Goal: Information Seeking & Learning: Check status

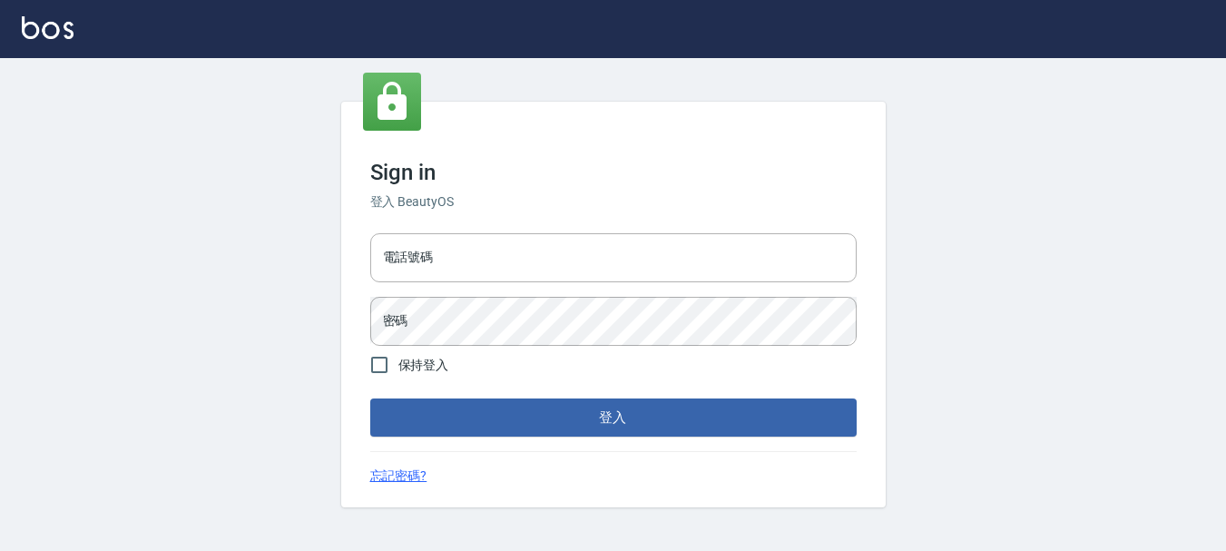
click at [794, 64] on div "Sign in 登入 BeautyOS 電話號碼 電話號碼 密碼 密碼 保持登入 登入 忘記密碼?" at bounding box center [613, 304] width 1226 height 493
click at [528, 279] on input "電話號碼" at bounding box center [613, 257] width 486 height 49
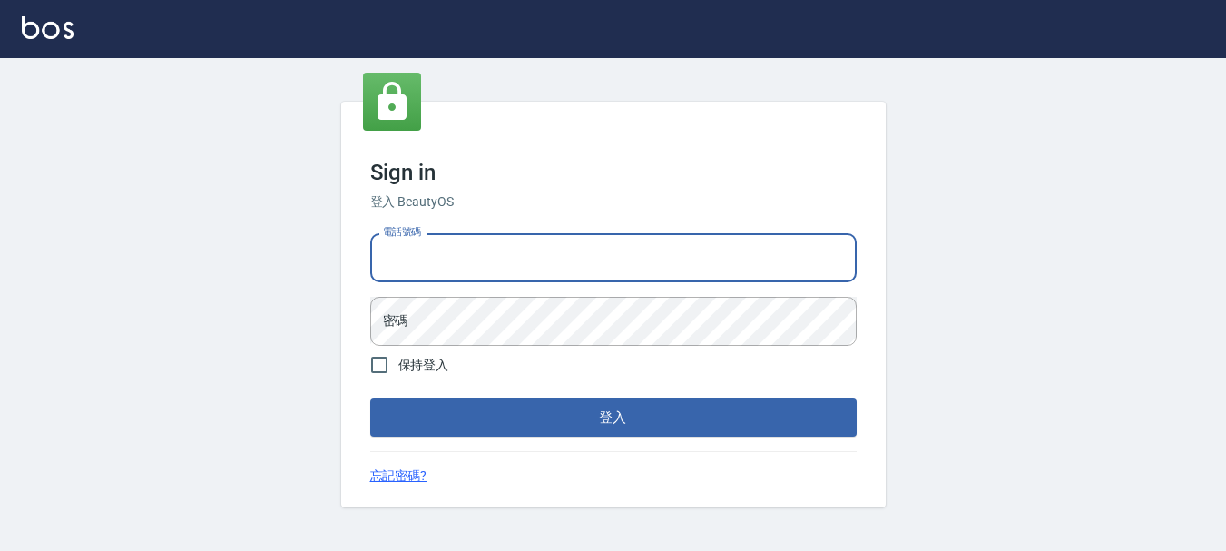
click at [459, 249] on input "電話號碼" at bounding box center [613, 257] width 486 height 49
type input "0989239739"
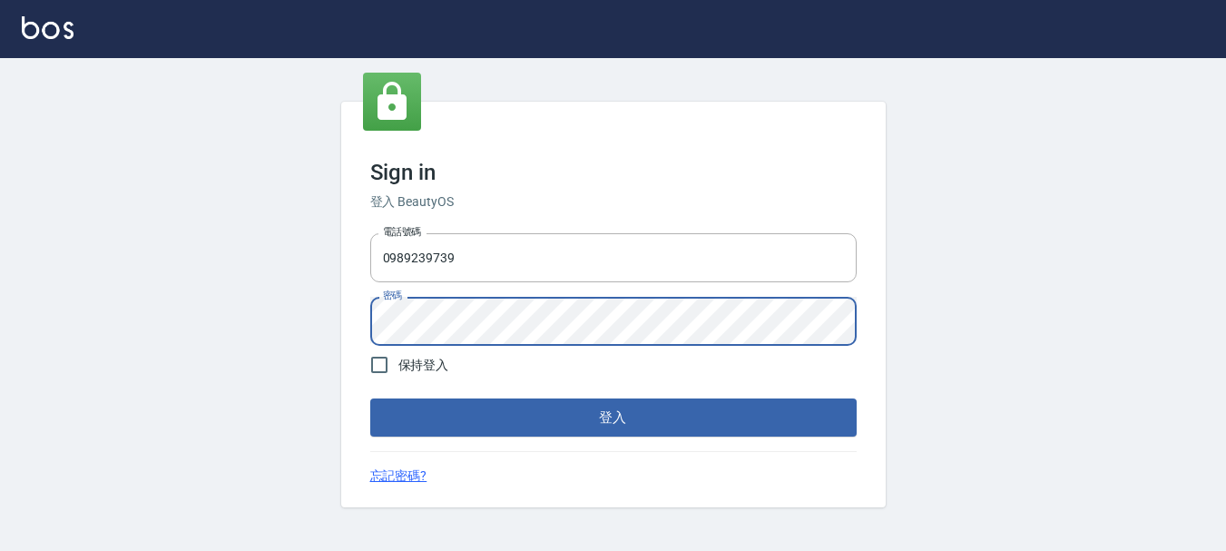
click at [370, 398] on button "登入" at bounding box center [613, 417] width 486 height 38
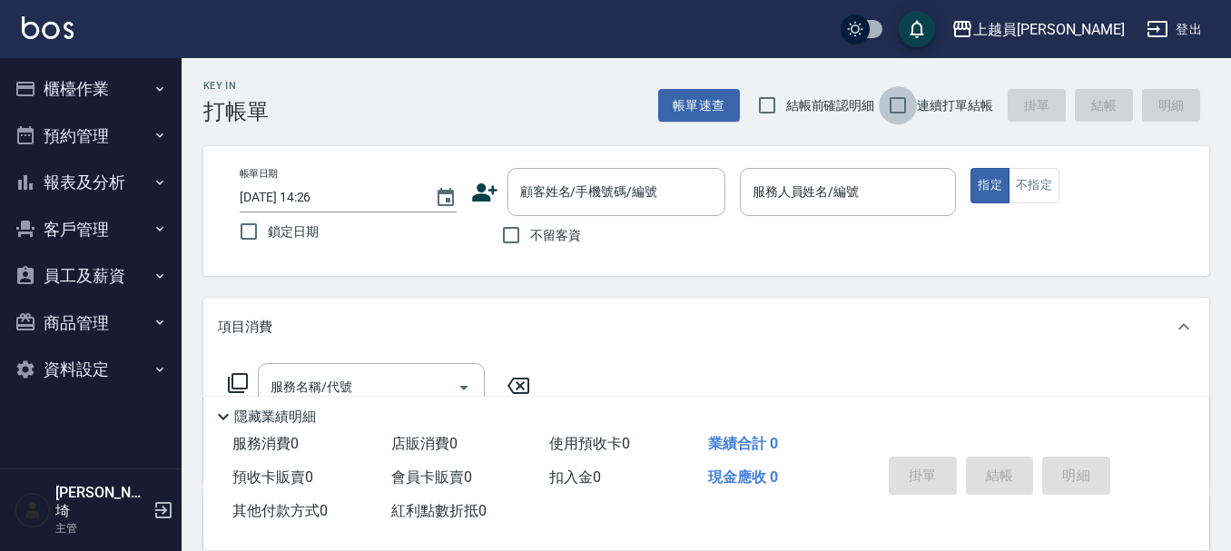
click at [895, 113] on input "連續打單結帳" at bounding box center [898, 105] width 38 height 38
checkbox input "true"
click at [508, 227] on input "不留客資" at bounding box center [511, 235] width 38 height 38
checkbox input "true"
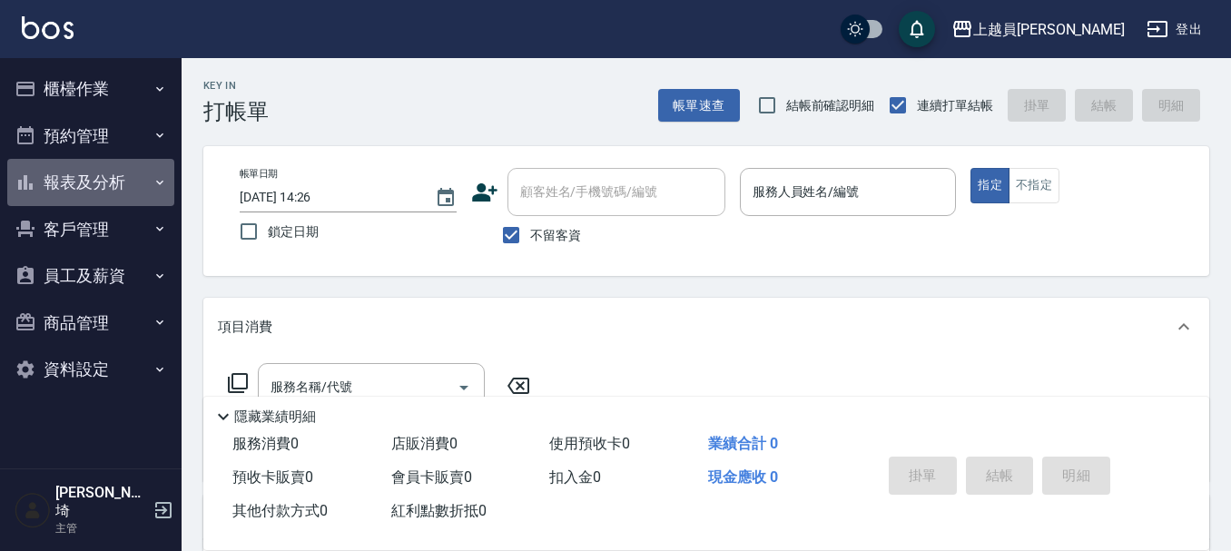
click at [99, 186] on button "報表及分析" at bounding box center [90, 182] width 167 height 47
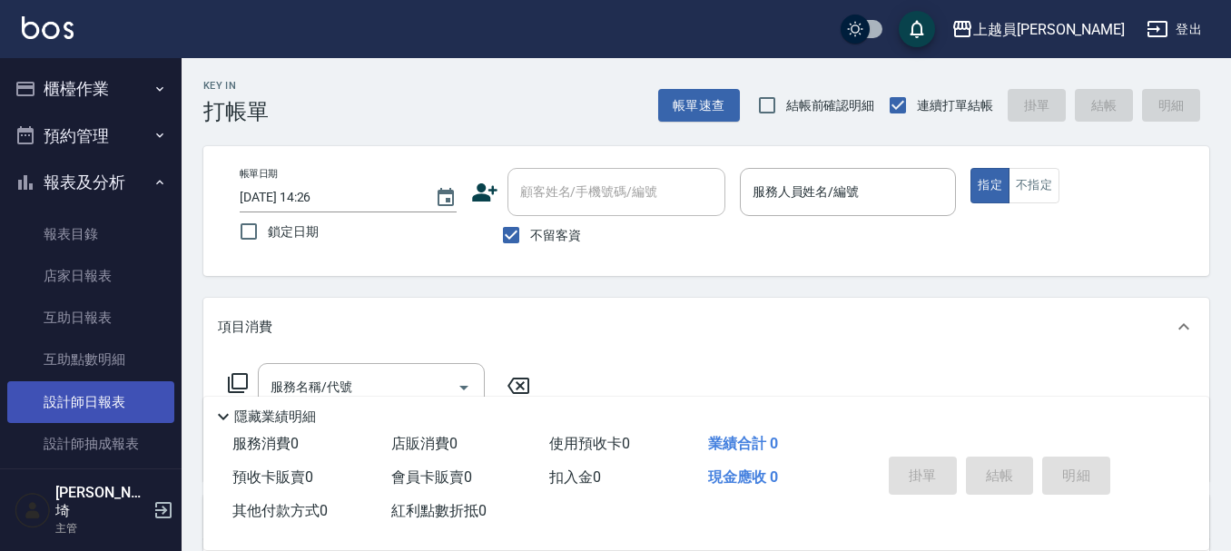
click at [120, 392] on link "設計師日報表" at bounding box center [90, 402] width 167 height 42
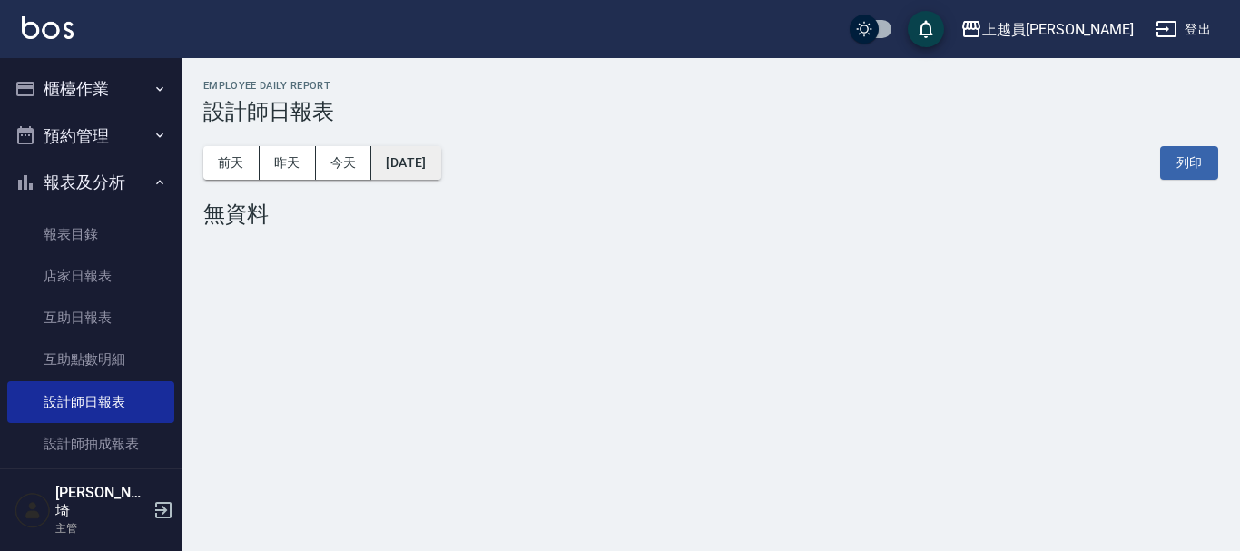
click at [440, 160] on button "[DATE]" at bounding box center [405, 163] width 69 height 34
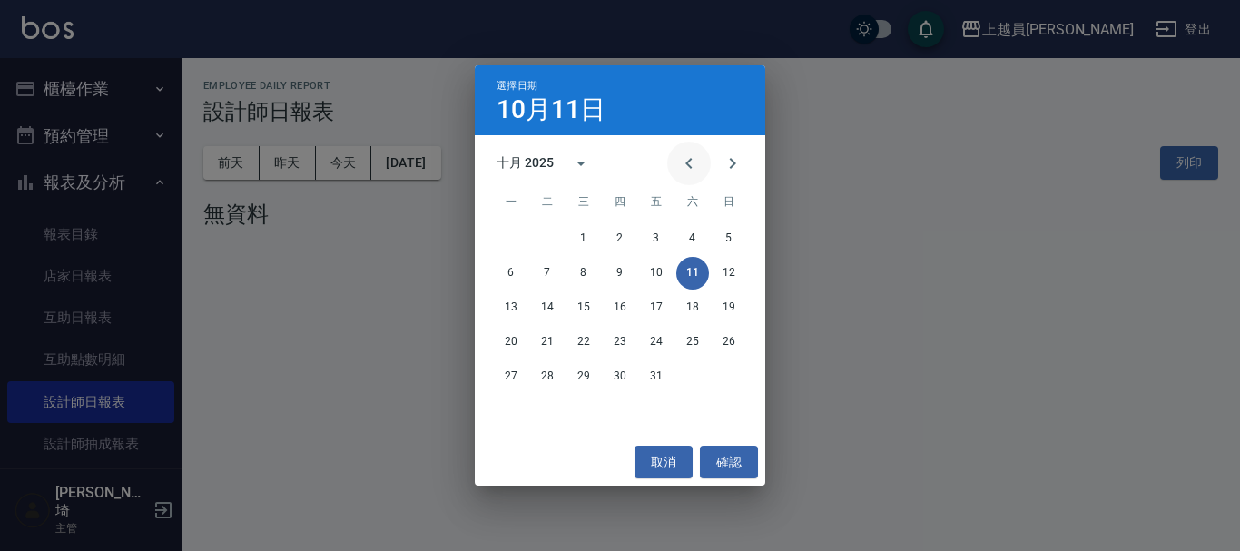
click at [684, 160] on icon "Previous month" at bounding box center [689, 163] width 22 height 22
click at [624, 266] on button "11" at bounding box center [620, 273] width 33 height 33
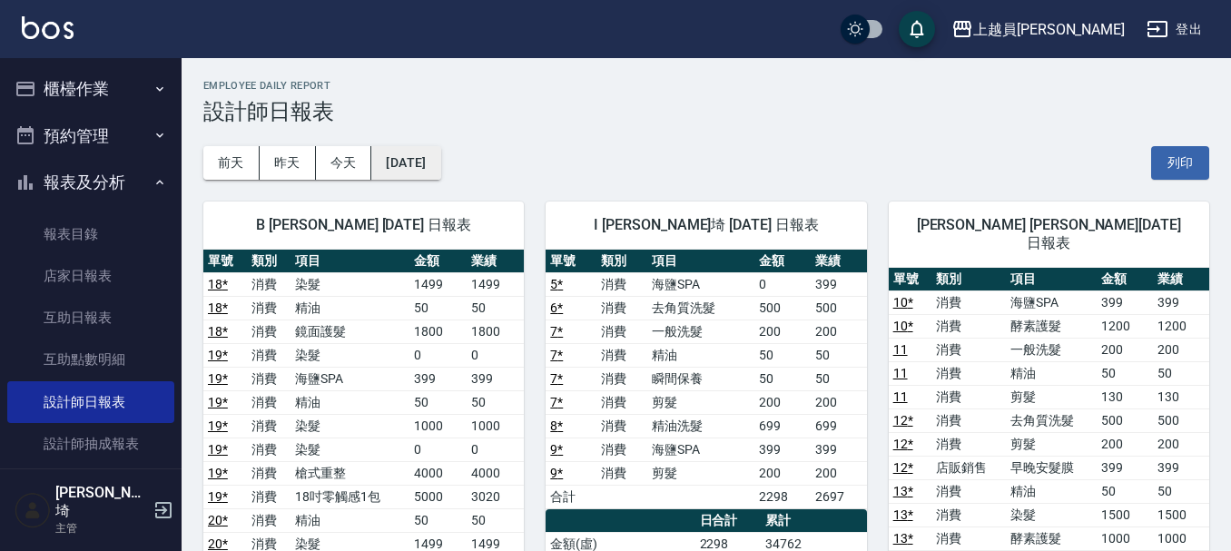
click at [429, 158] on button "[DATE]" at bounding box center [405, 163] width 69 height 34
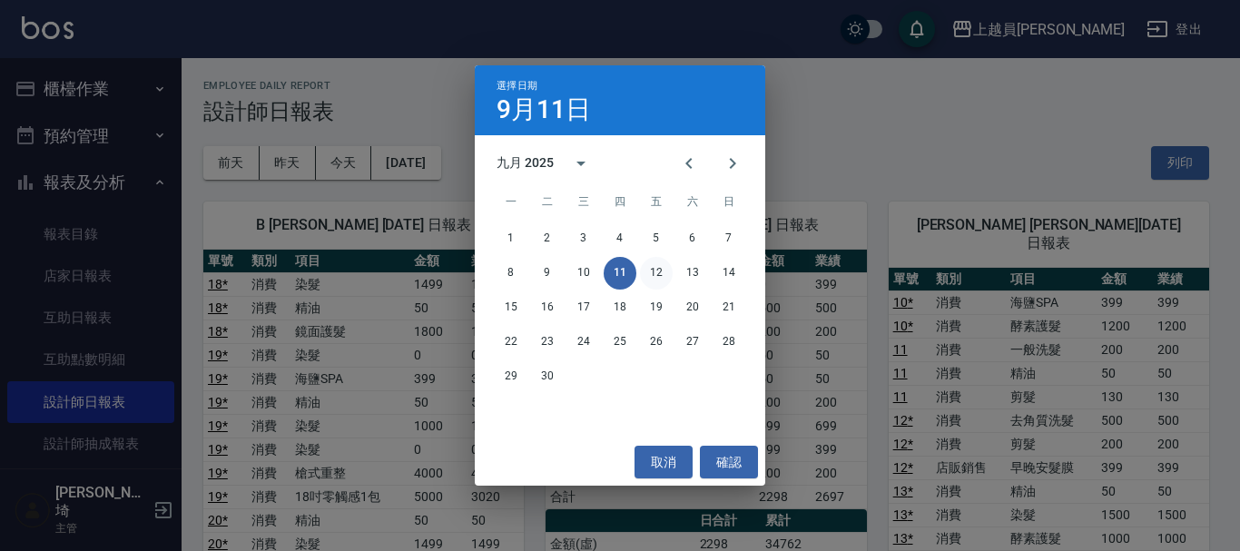
click at [667, 271] on button "12" at bounding box center [656, 273] width 33 height 33
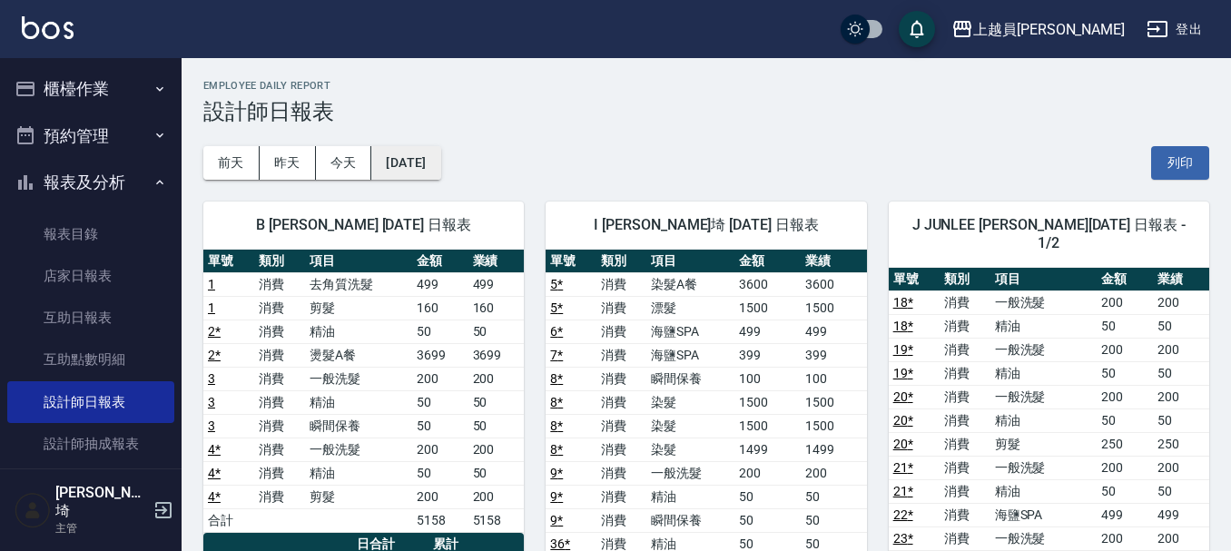
click at [414, 150] on button "[DATE]" at bounding box center [405, 163] width 69 height 34
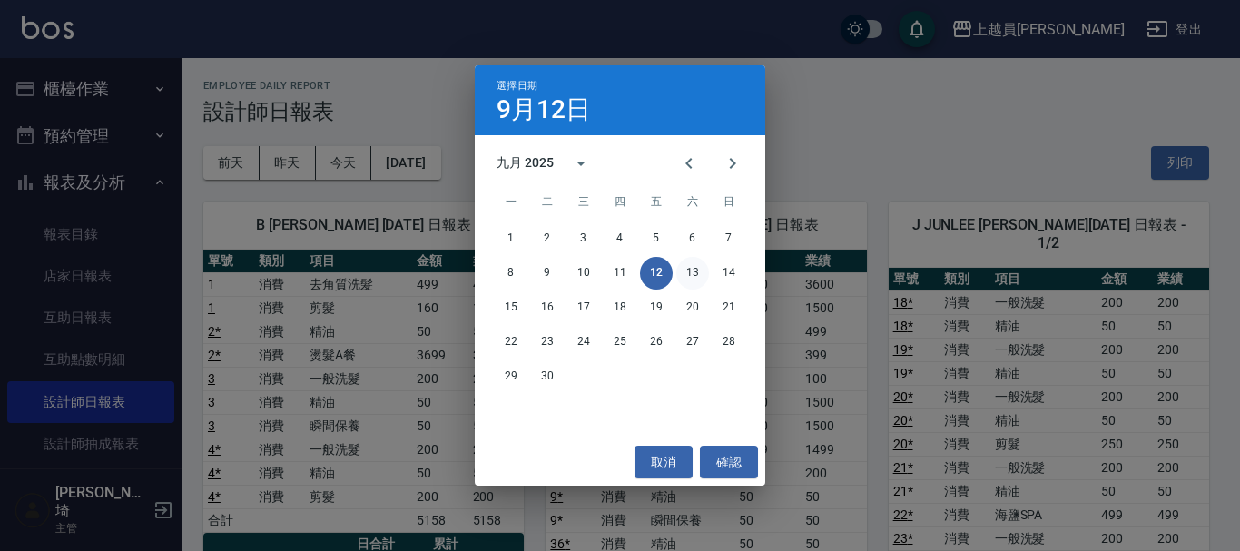
click at [687, 272] on button "13" at bounding box center [692, 273] width 33 height 33
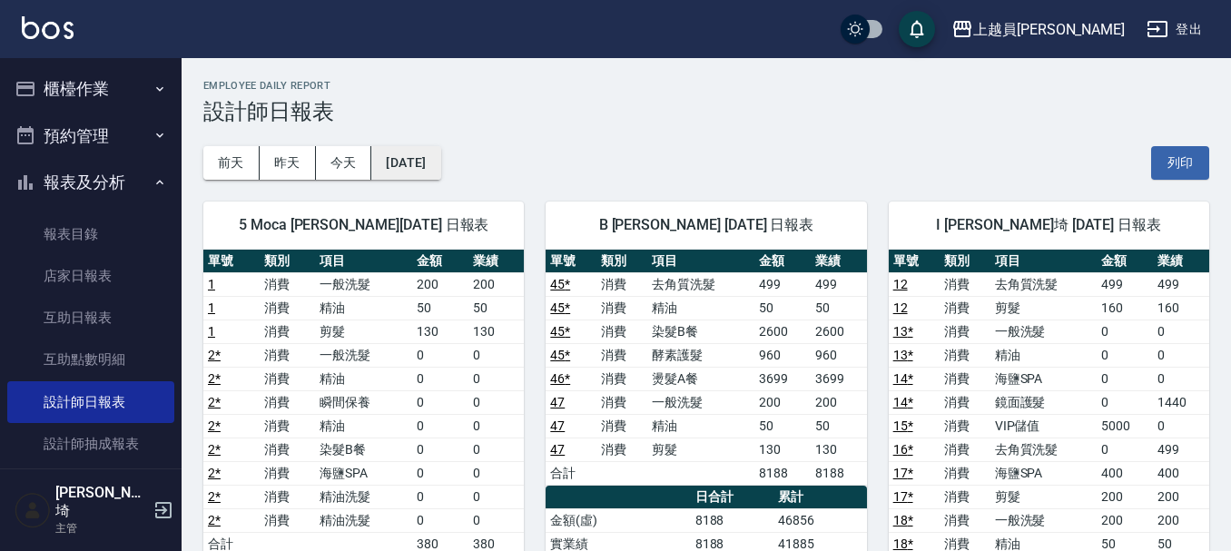
click at [408, 169] on button "[DATE]" at bounding box center [405, 163] width 69 height 34
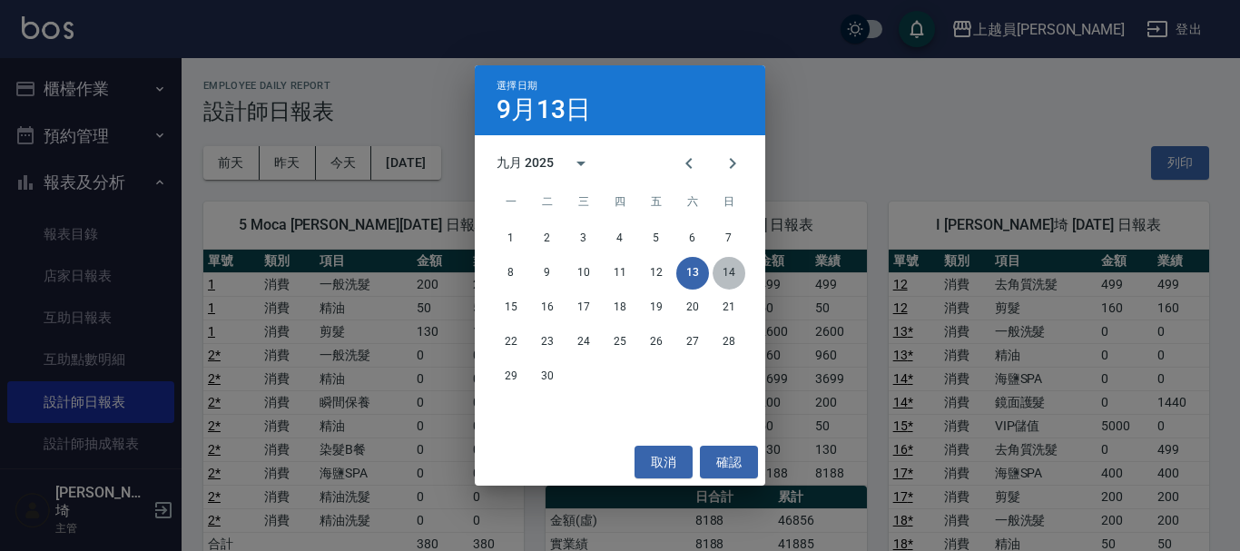
click at [719, 275] on button "14" at bounding box center [728, 273] width 33 height 33
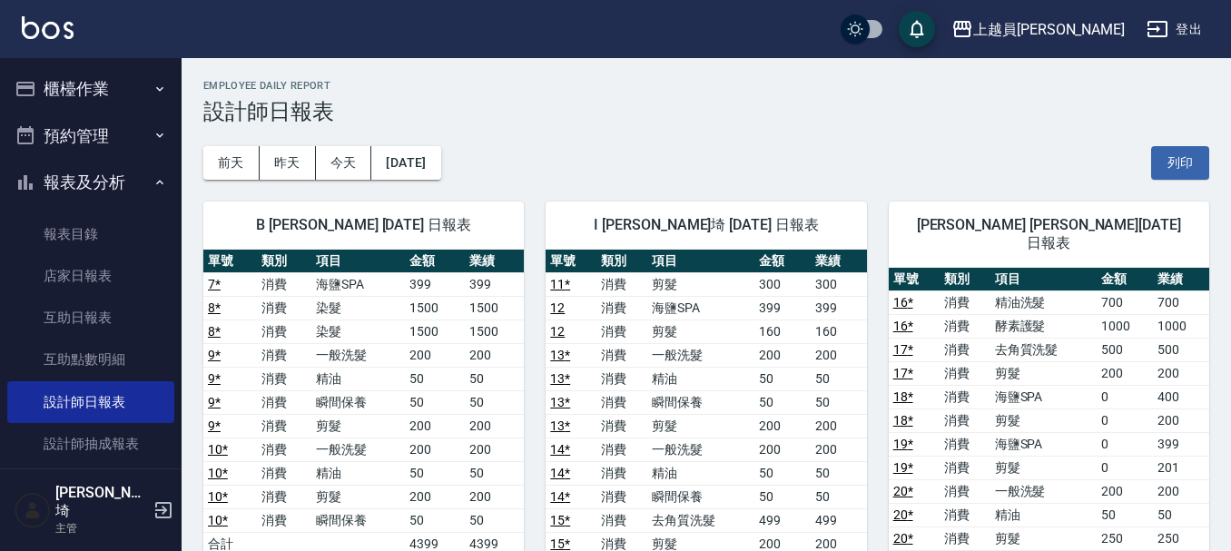
click at [129, 90] on button "櫃檯作業" at bounding box center [90, 88] width 167 height 47
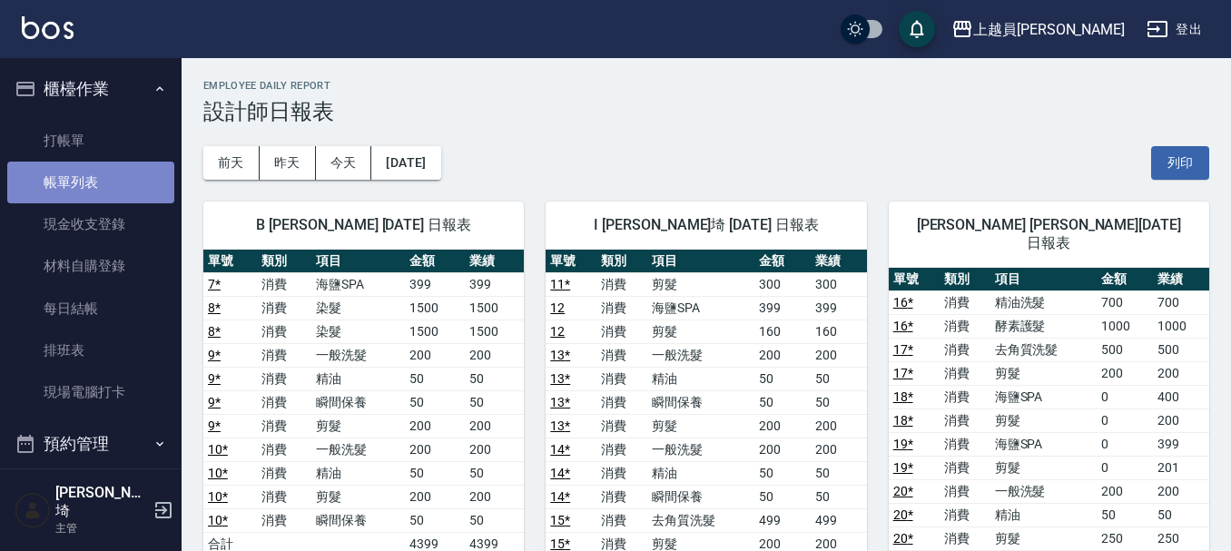
click at [98, 185] on link "帳單列表" at bounding box center [90, 183] width 167 height 42
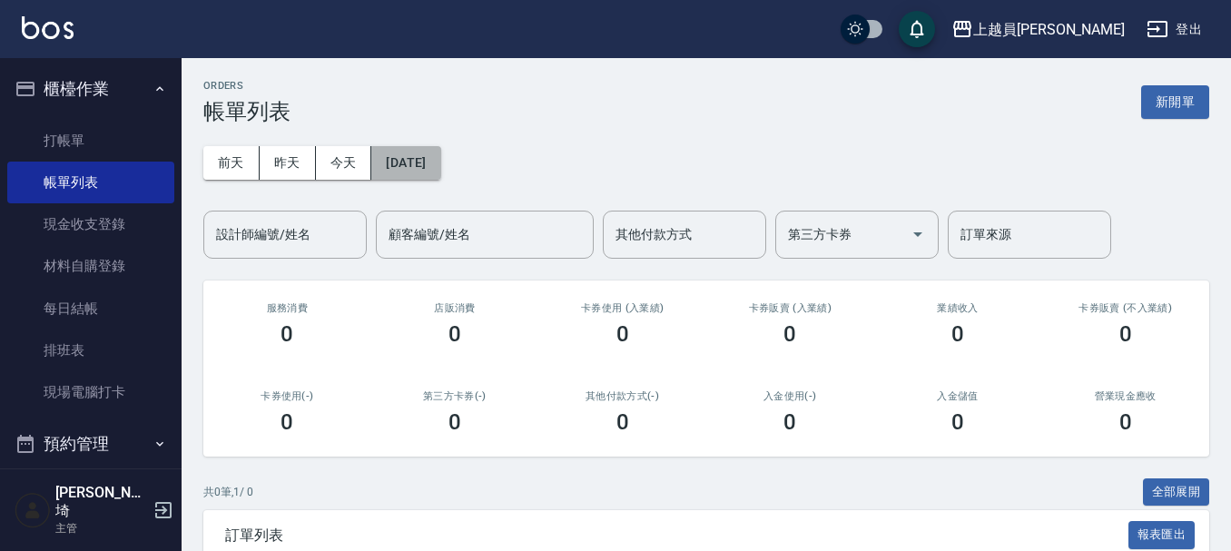
click at [427, 167] on button "[DATE]" at bounding box center [405, 163] width 69 height 34
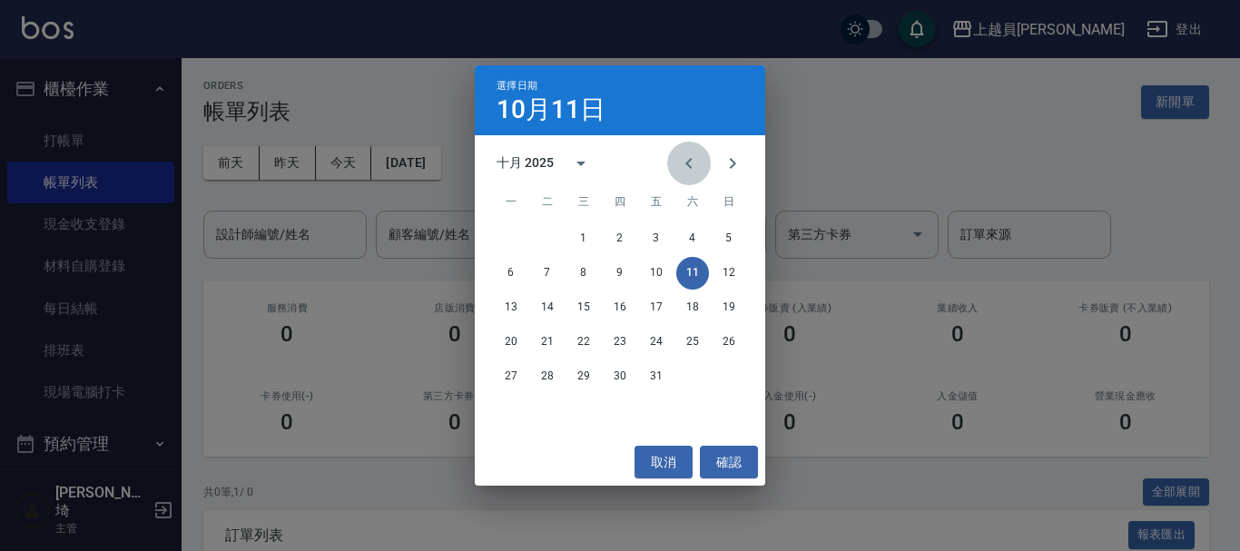
click at [681, 163] on icon "Previous month" at bounding box center [689, 163] width 22 height 22
click at [727, 276] on button "14" at bounding box center [728, 273] width 33 height 33
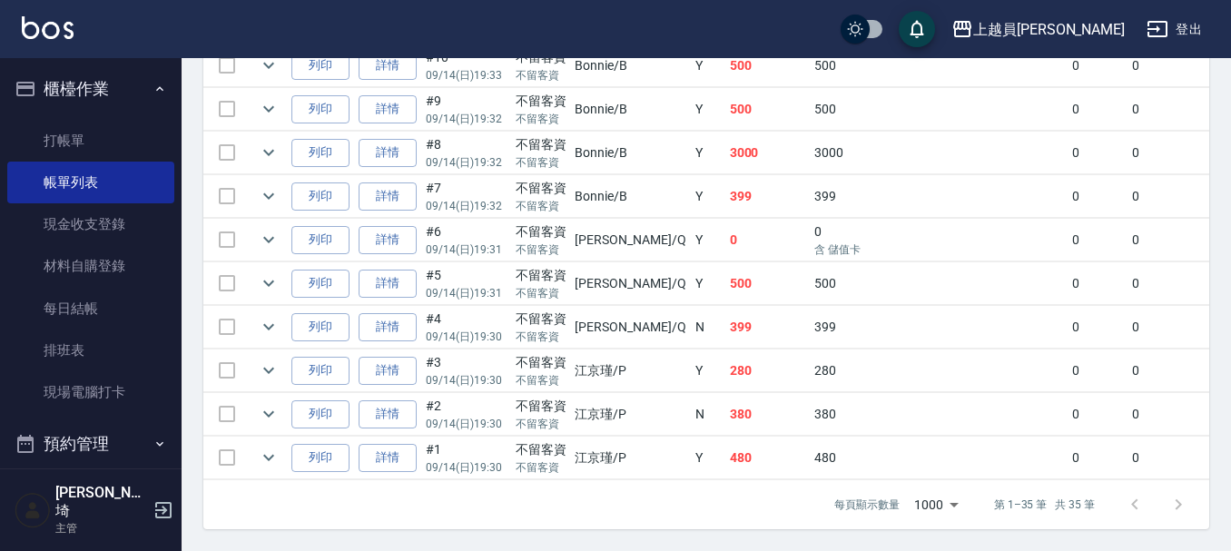
scroll to position [1662, 0]
click at [386, 149] on link "詳情" at bounding box center [388, 153] width 58 height 28
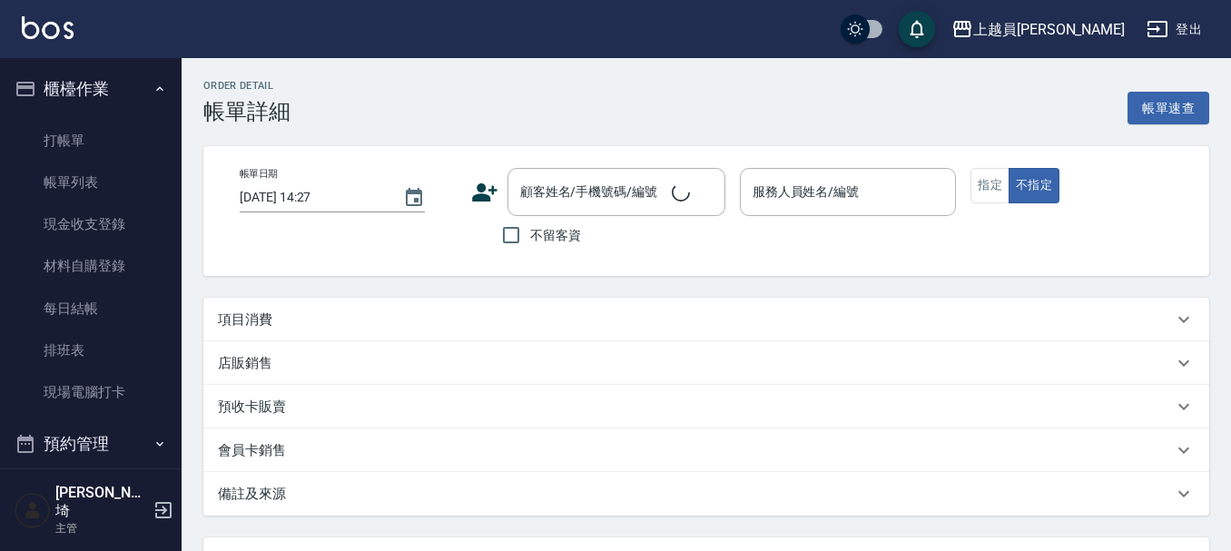
type input "[DATE] 19:32"
checkbox input "true"
type input "Bonnie-B"
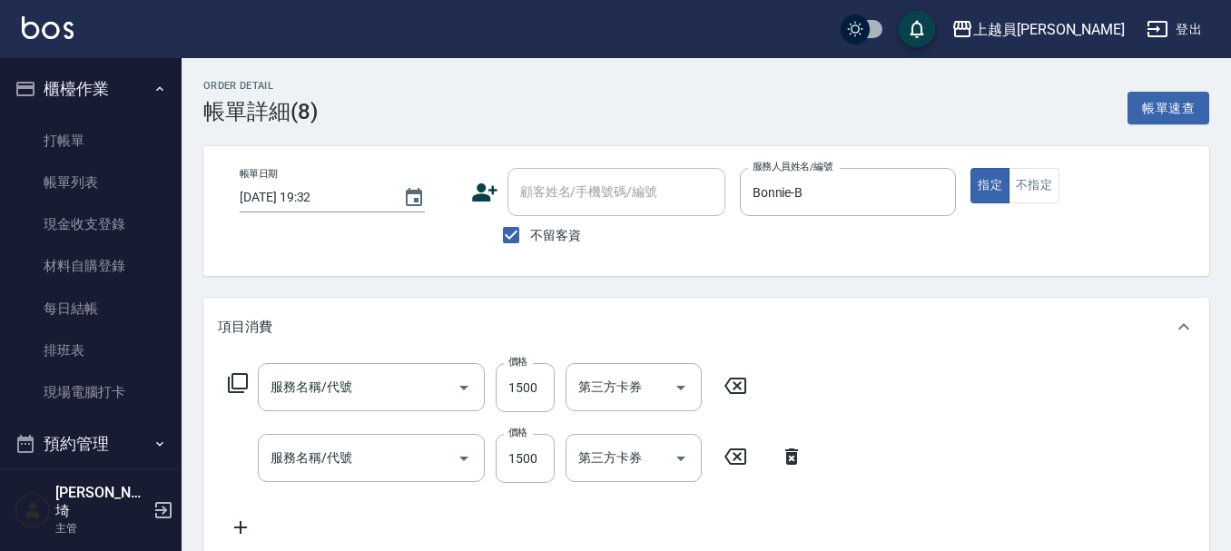
type input "染髮(17)"
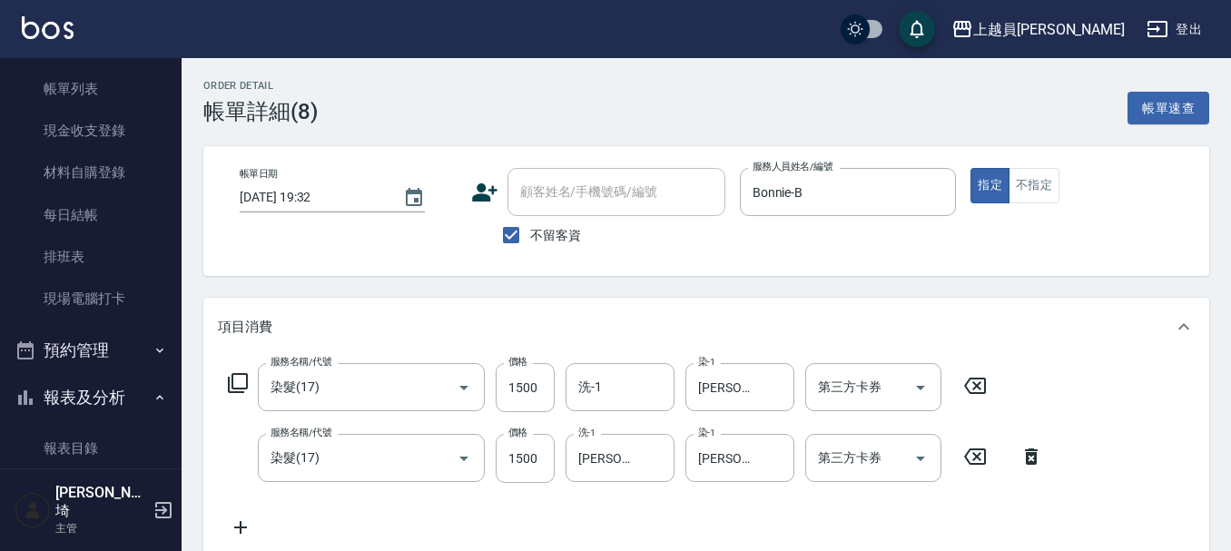
scroll to position [363, 0]
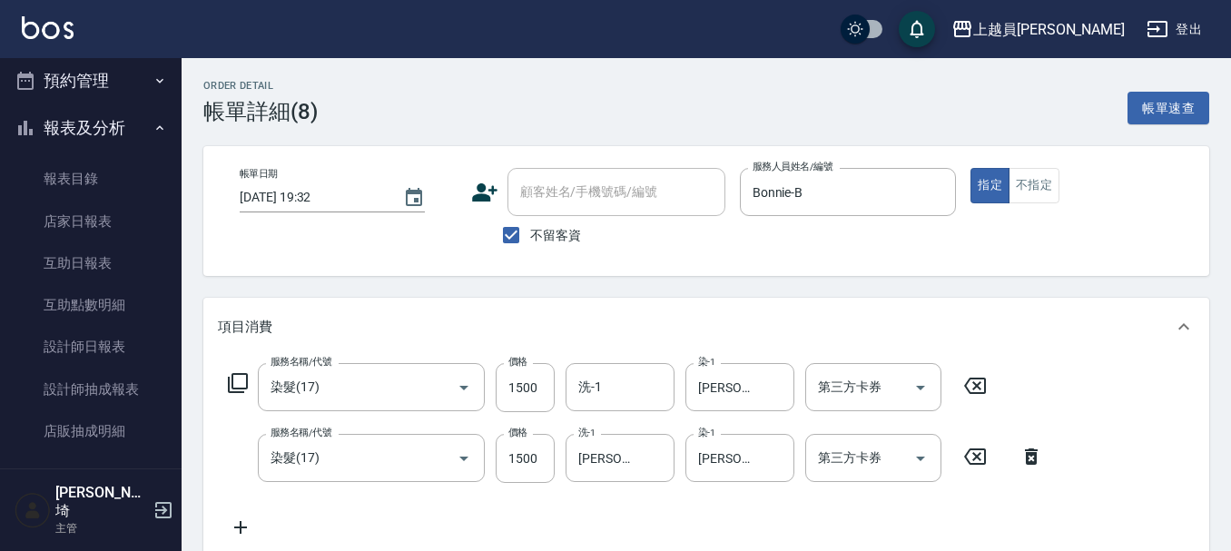
click at [108, 339] on link "設計師日報表" at bounding box center [90, 347] width 167 height 42
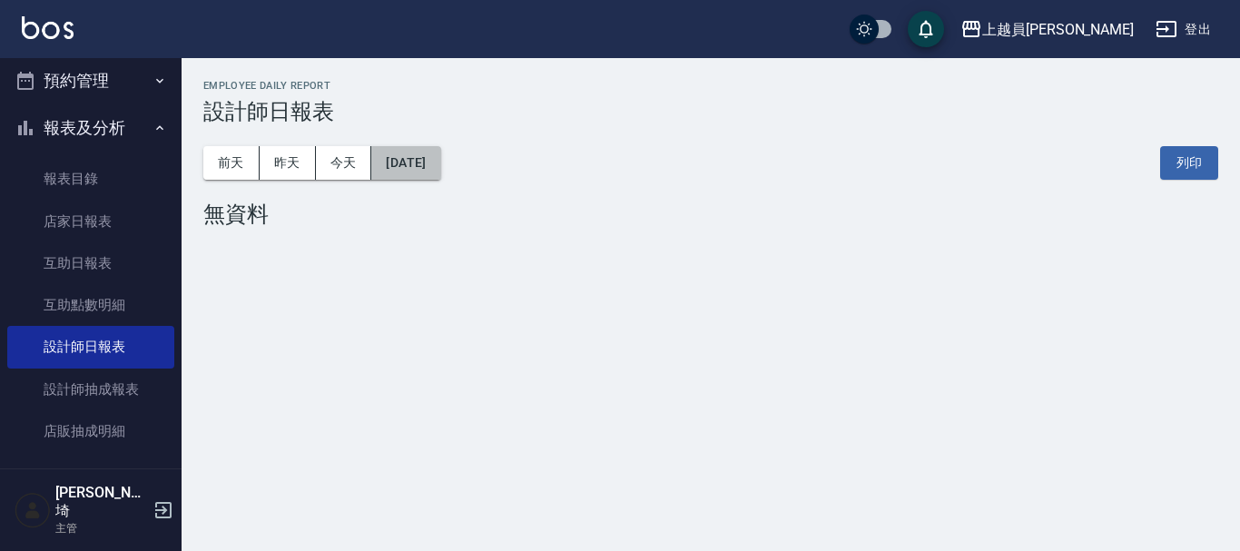
click at [418, 172] on button "[DATE]" at bounding box center [405, 163] width 69 height 34
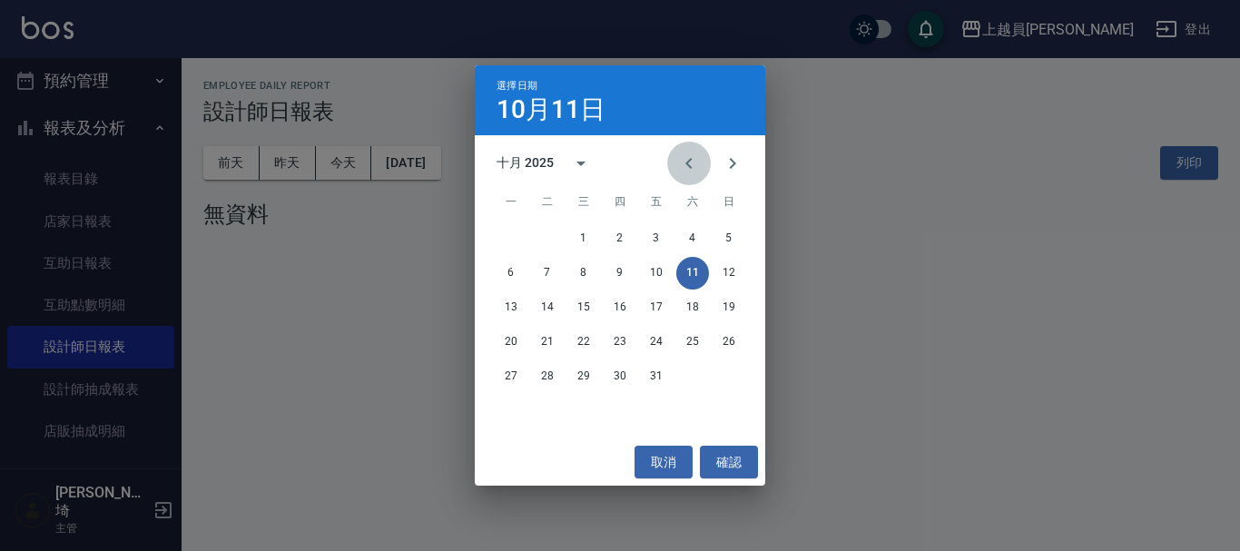
click at [683, 163] on icon "Previous month" at bounding box center [689, 163] width 22 height 22
click at [512, 313] on button "15" at bounding box center [511, 307] width 33 height 33
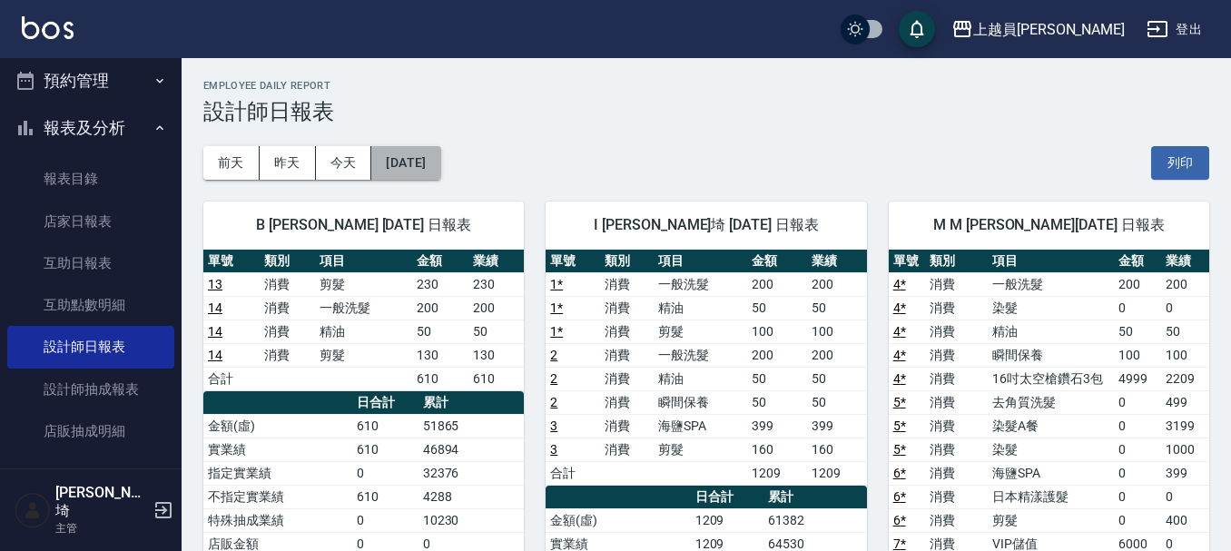
click at [440, 154] on button "[DATE]" at bounding box center [405, 163] width 69 height 34
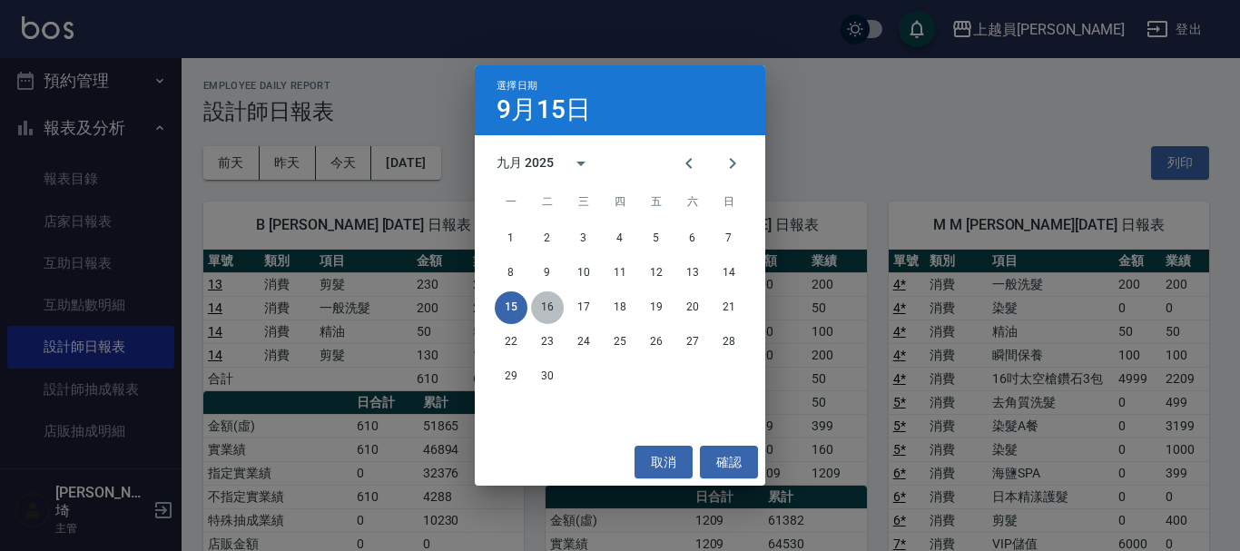
click at [548, 315] on button "16" at bounding box center [547, 307] width 33 height 33
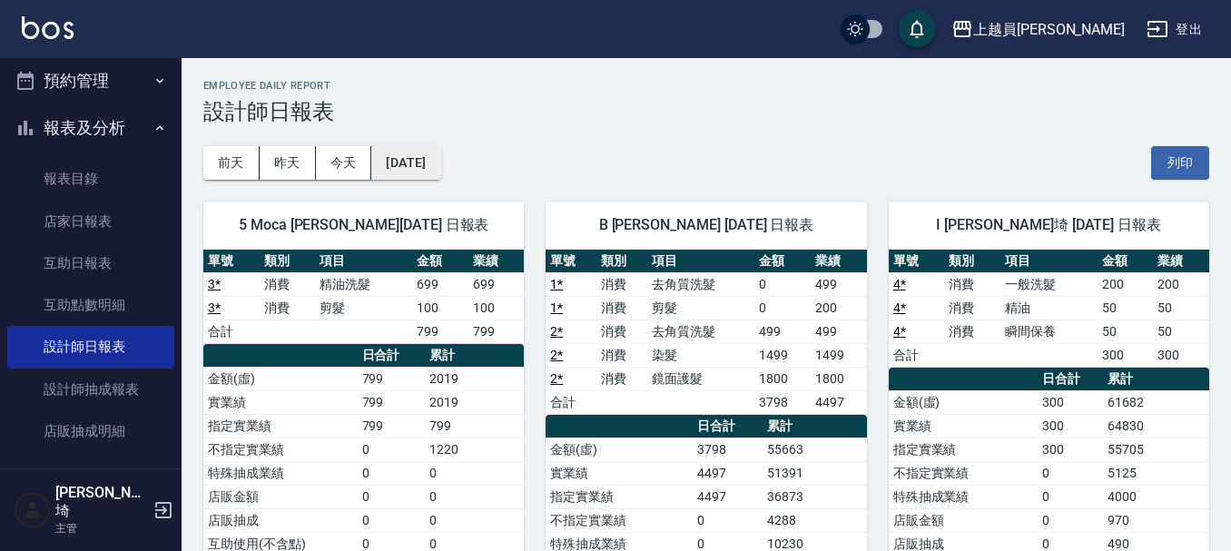
click at [410, 169] on button "[DATE]" at bounding box center [405, 163] width 69 height 34
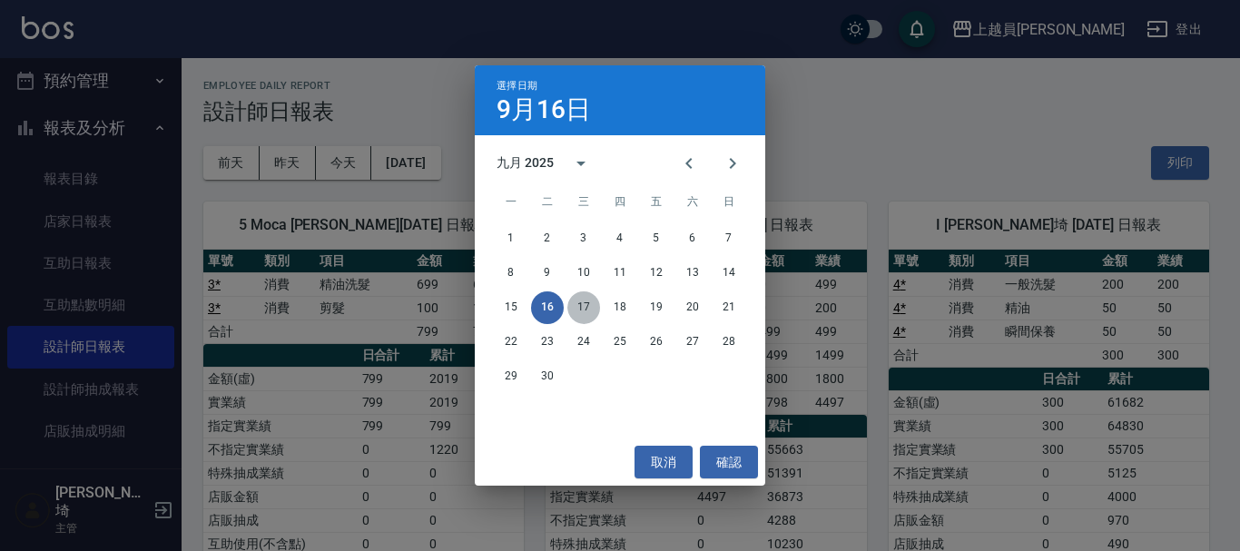
click at [583, 309] on button "17" at bounding box center [583, 307] width 33 height 33
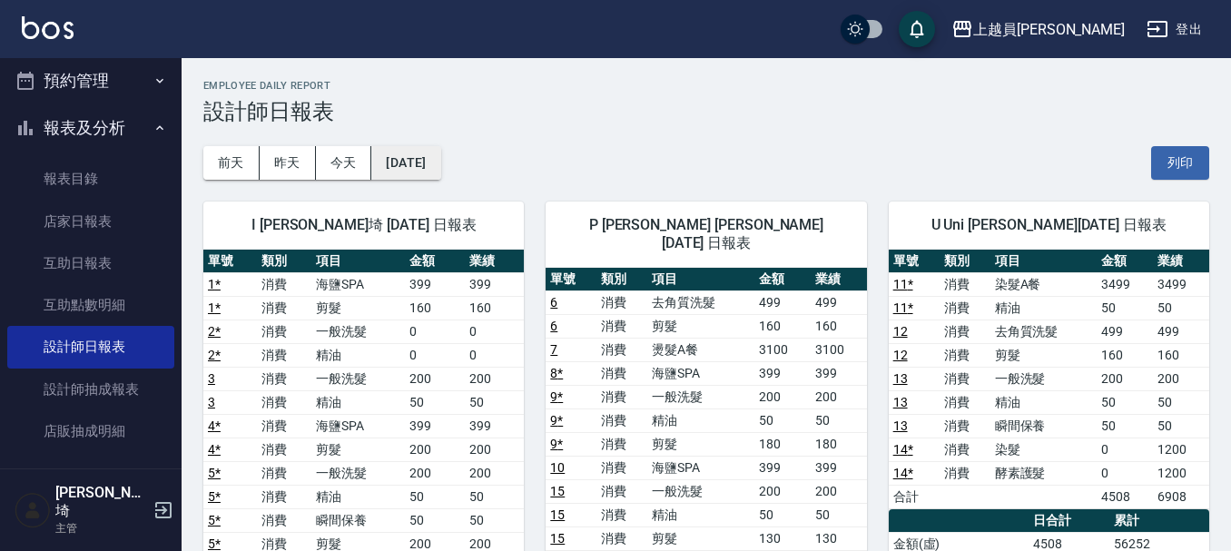
click at [435, 168] on button "[DATE]" at bounding box center [405, 163] width 69 height 34
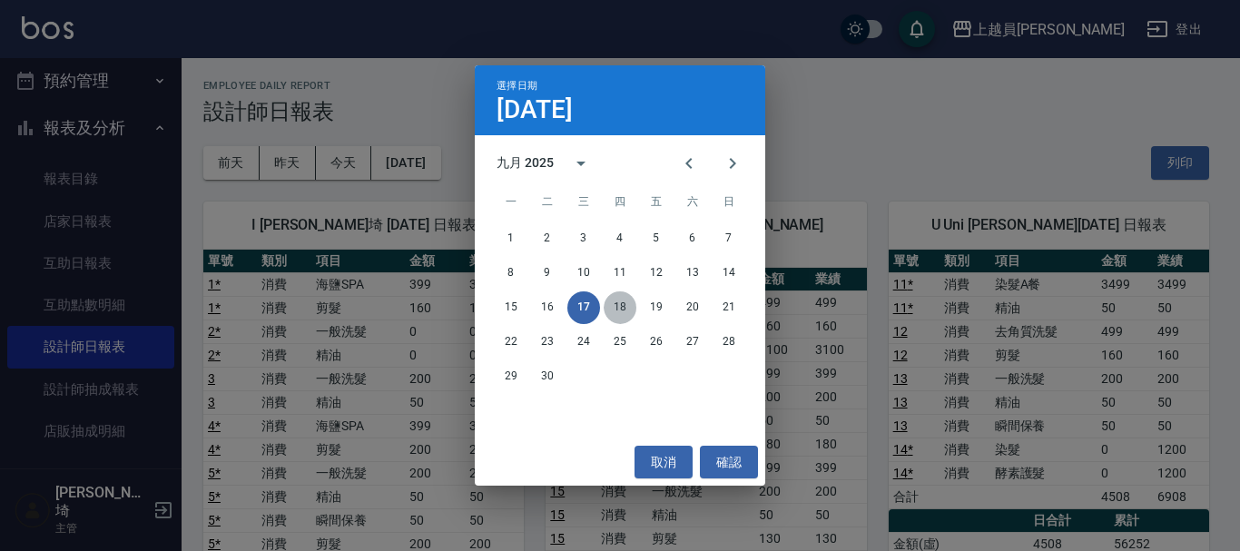
click at [620, 316] on button "18" at bounding box center [620, 307] width 33 height 33
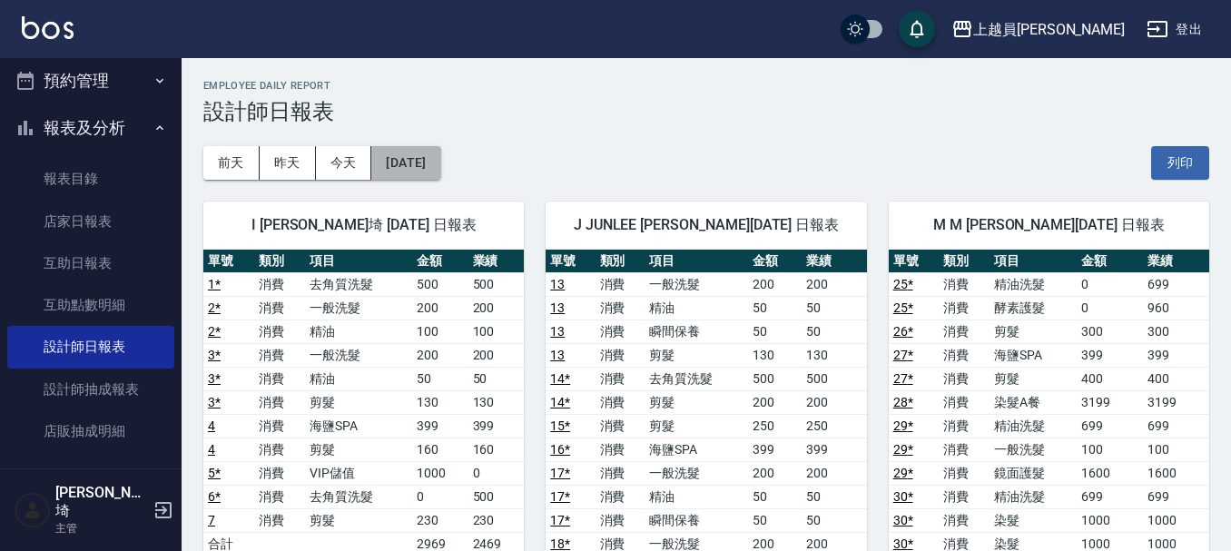
click at [440, 152] on button "[DATE]" at bounding box center [405, 163] width 69 height 34
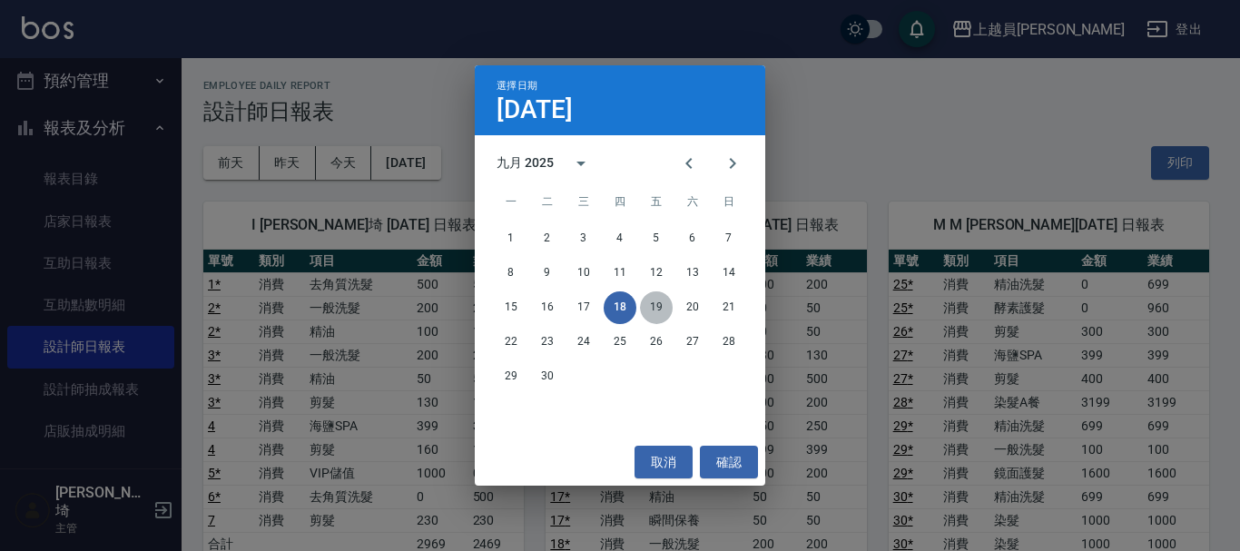
click at [648, 305] on button "19" at bounding box center [656, 307] width 33 height 33
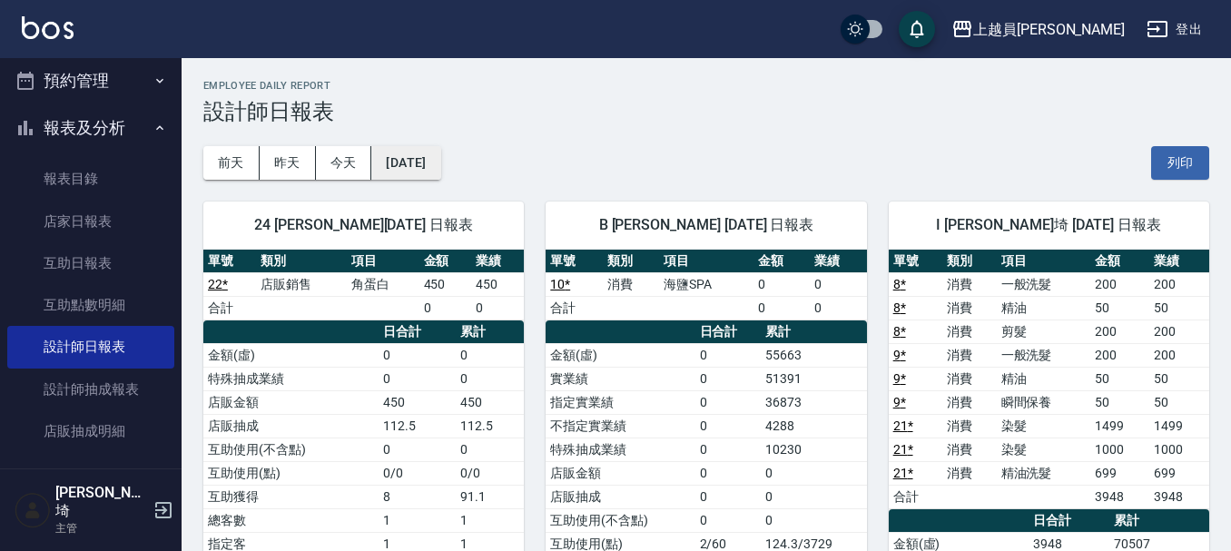
click at [400, 152] on button "[DATE]" at bounding box center [405, 163] width 69 height 34
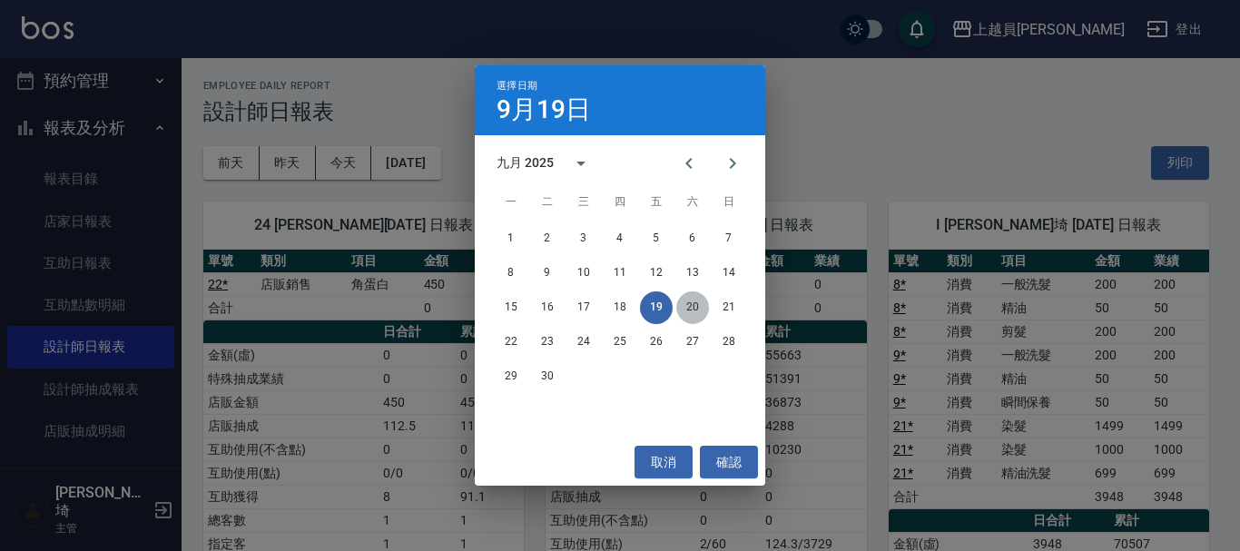
click at [688, 307] on button "20" at bounding box center [692, 307] width 33 height 33
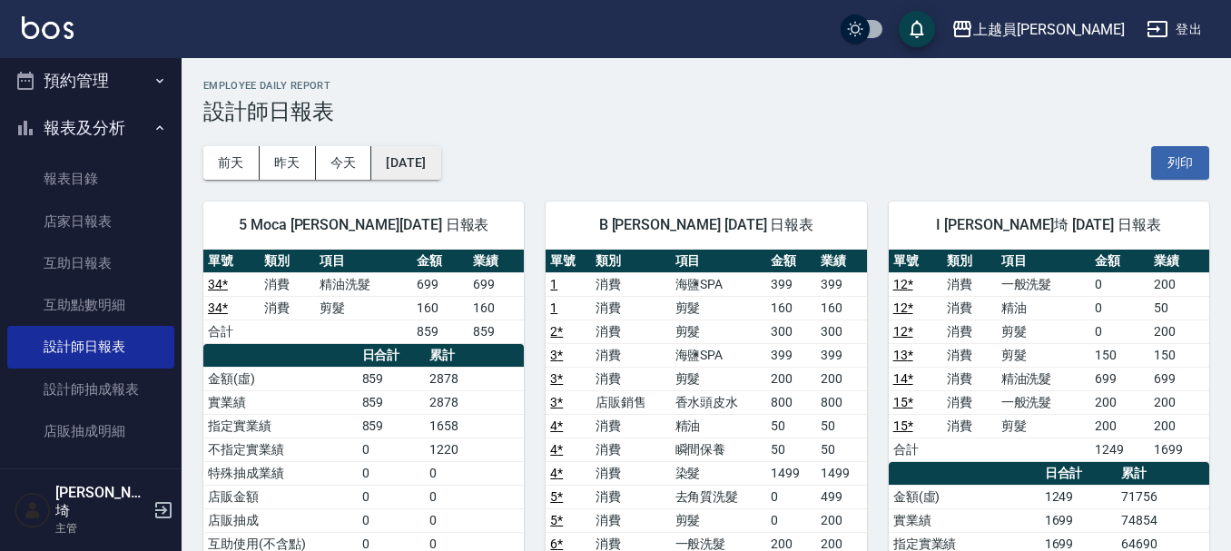
click at [440, 147] on button "[DATE]" at bounding box center [405, 163] width 69 height 34
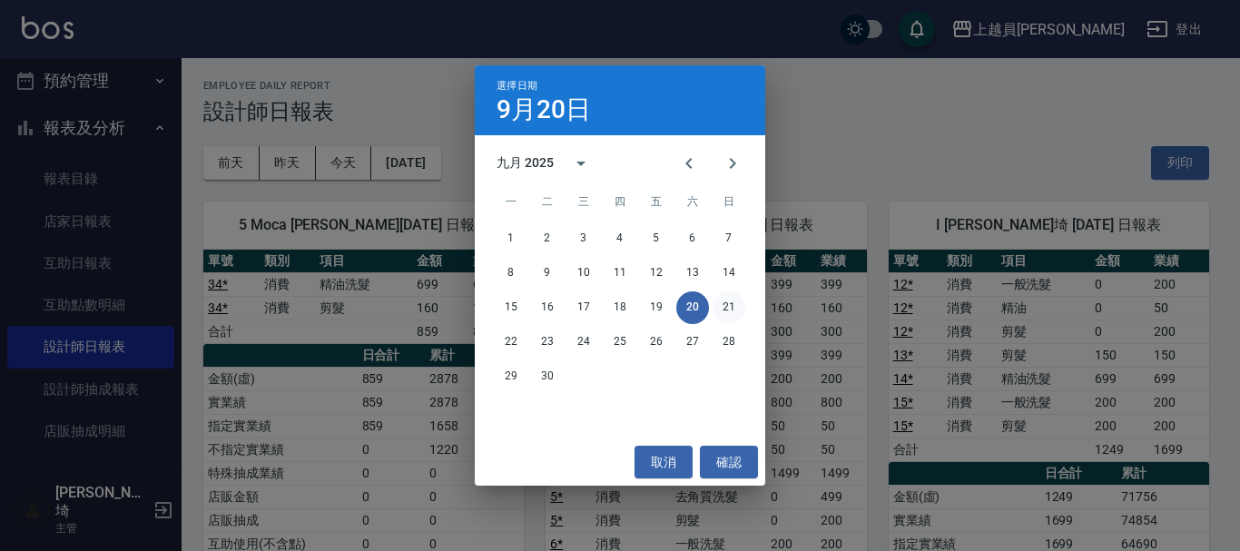
click at [740, 305] on button "21" at bounding box center [728, 307] width 33 height 33
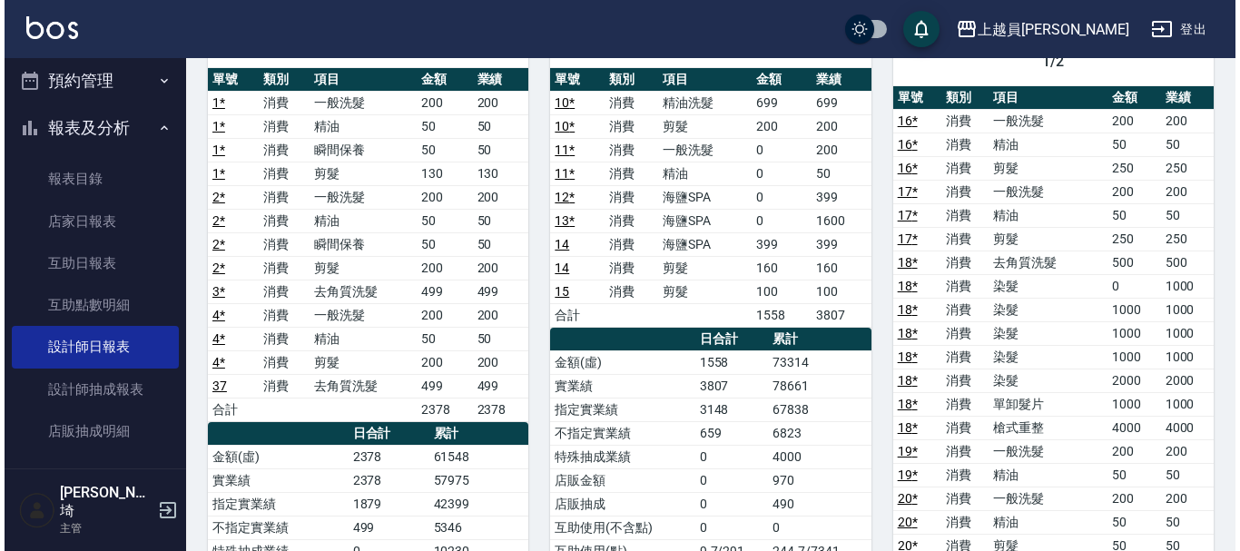
scroll to position [91, 0]
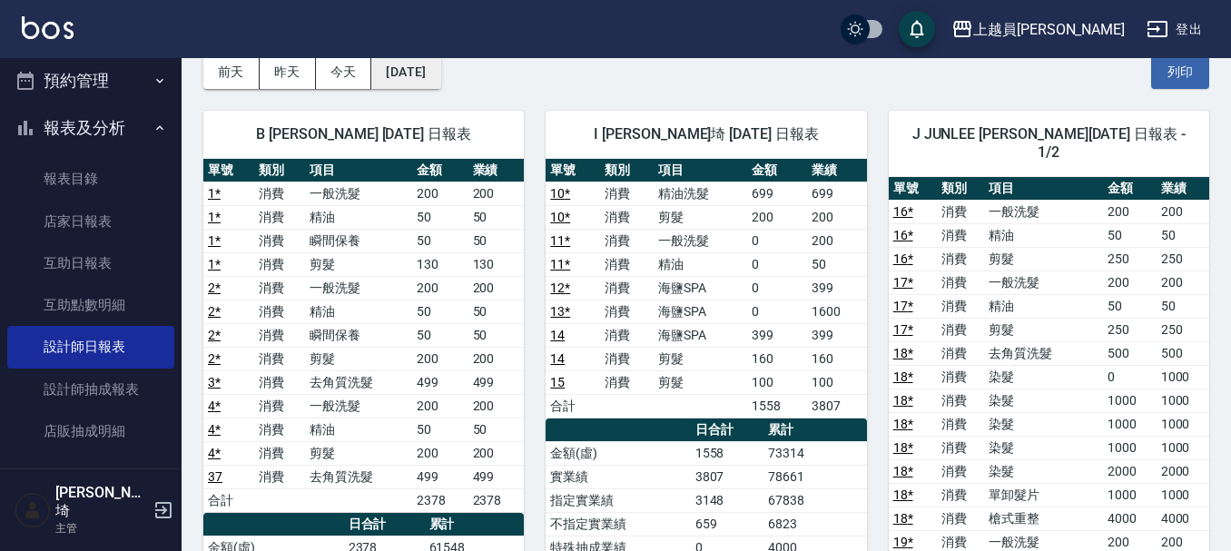
click at [426, 74] on button "[DATE]" at bounding box center [405, 72] width 69 height 34
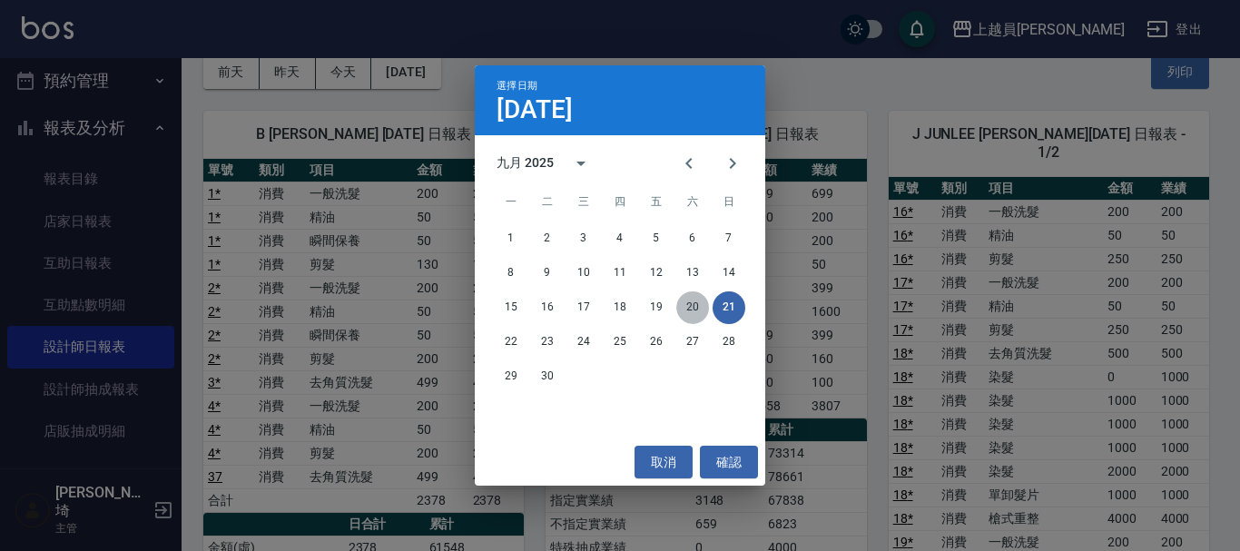
click at [690, 305] on button "20" at bounding box center [692, 307] width 33 height 33
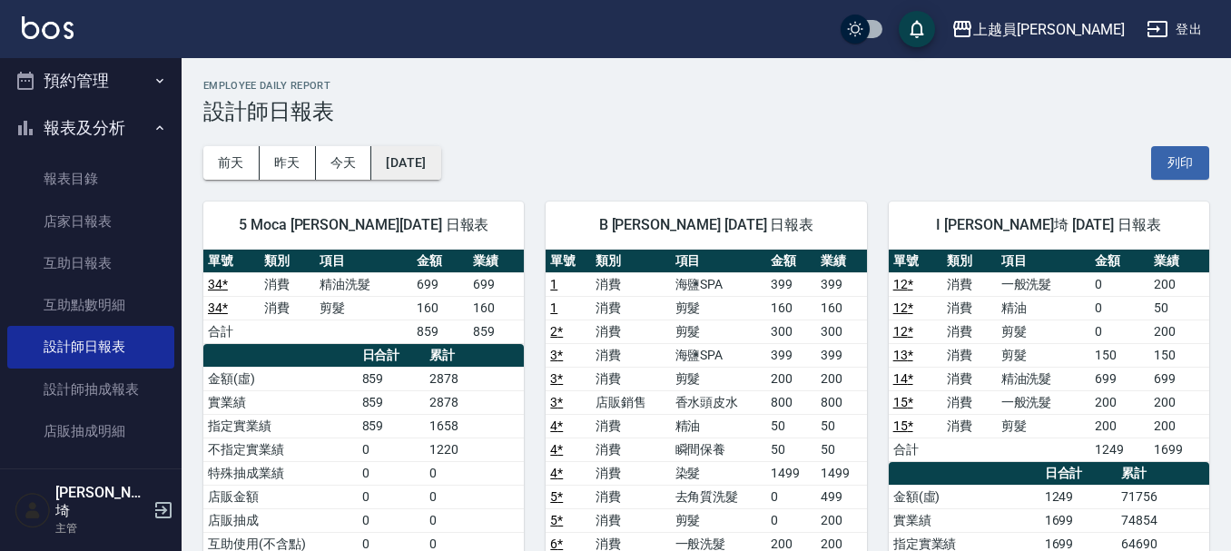
click at [393, 165] on button "[DATE]" at bounding box center [405, 163] width 69 height 34
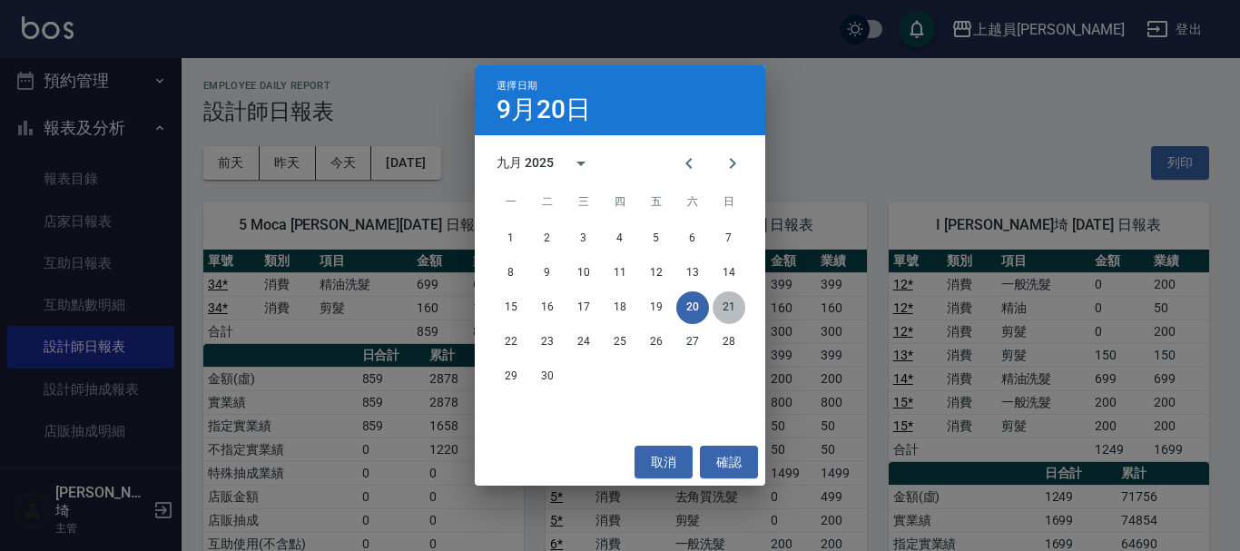
click at [713, 308] on button "21" at bounding box center [728, 307] width 33 height 33
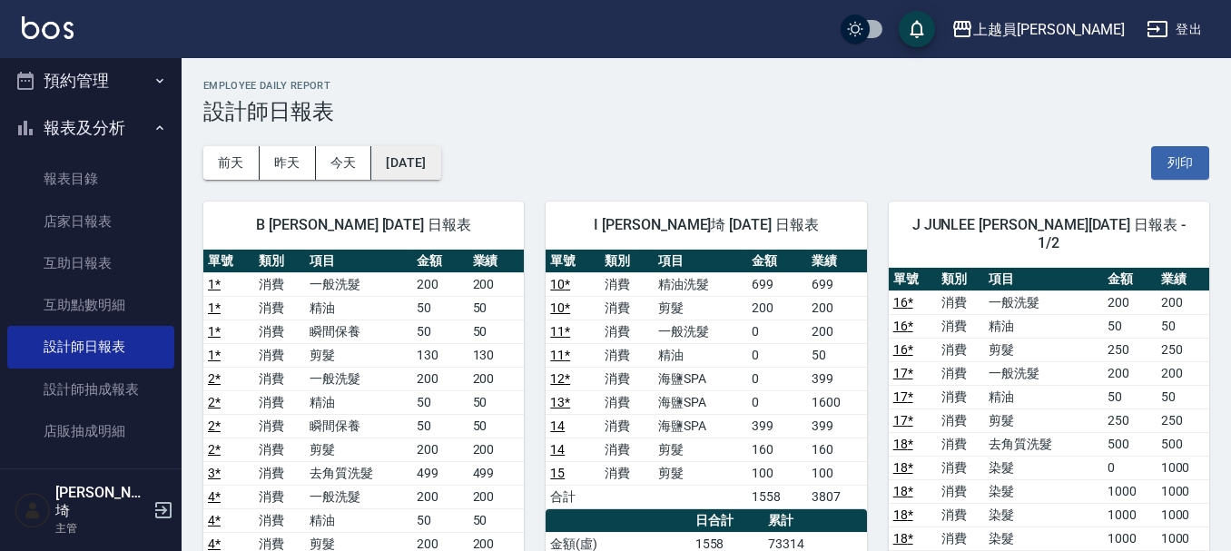
click at [414, 163] on button "[DATE]" at bounding box center [405, 163] width 69 height 34
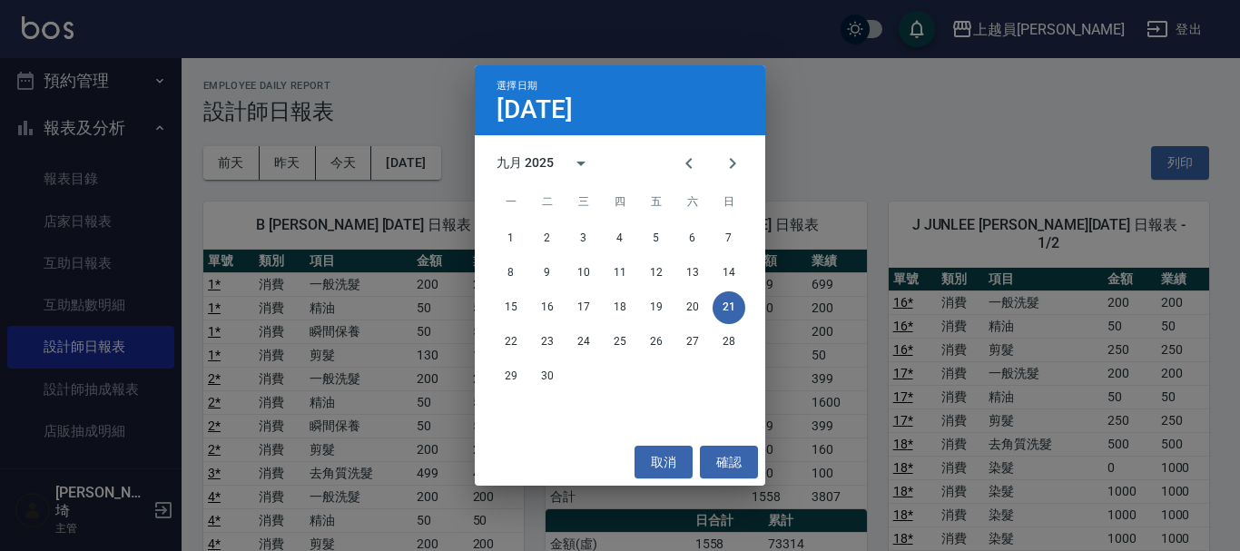
click at [493, 340] on div "22 23 24 25 26 27 28" at bounding box center [620, 342] width 290 height 33
click at [506, 338] on button "22" at bounding box center [511, 342] width 33 height 33
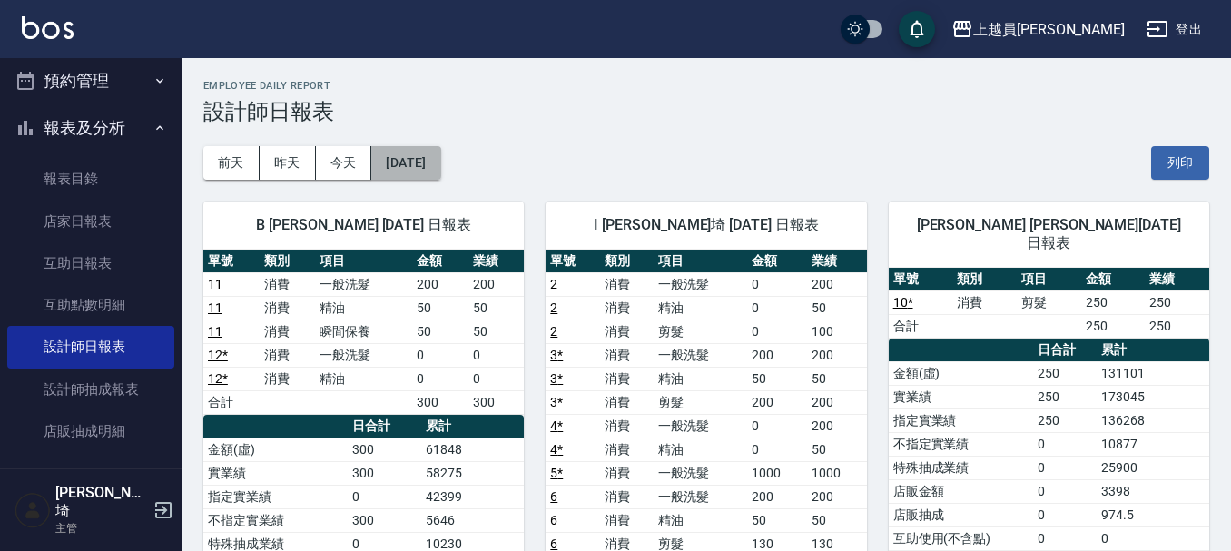
click at [440, 162] on button "[DATE]" at bounding box center [405, 163] width 69 height 34
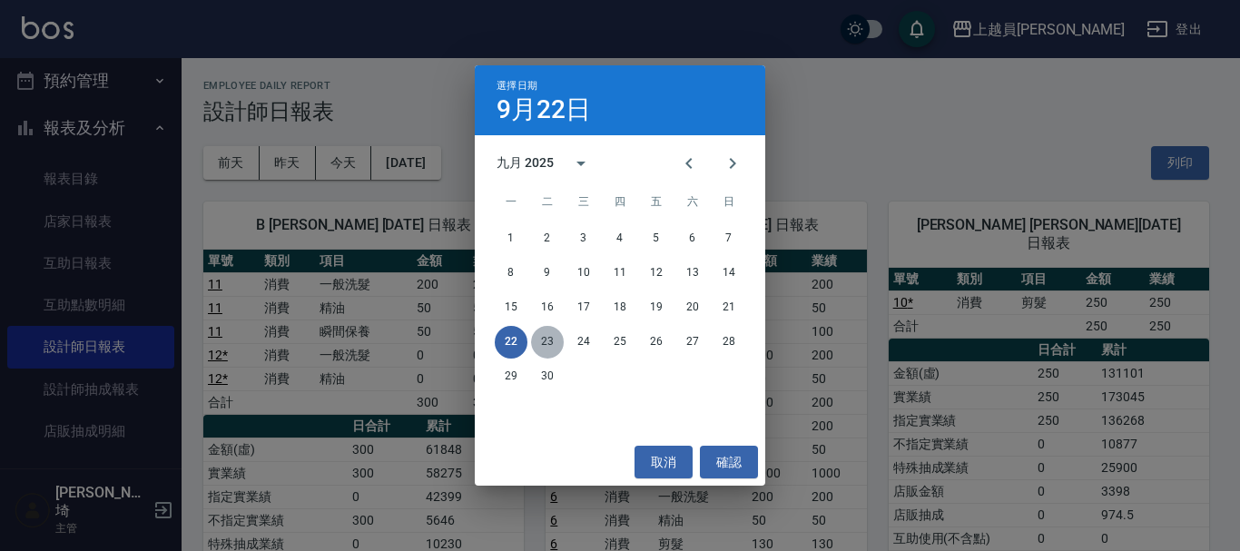
click at [551, 336] on button "23" at bounding box center [547, 342] width 33 height 33
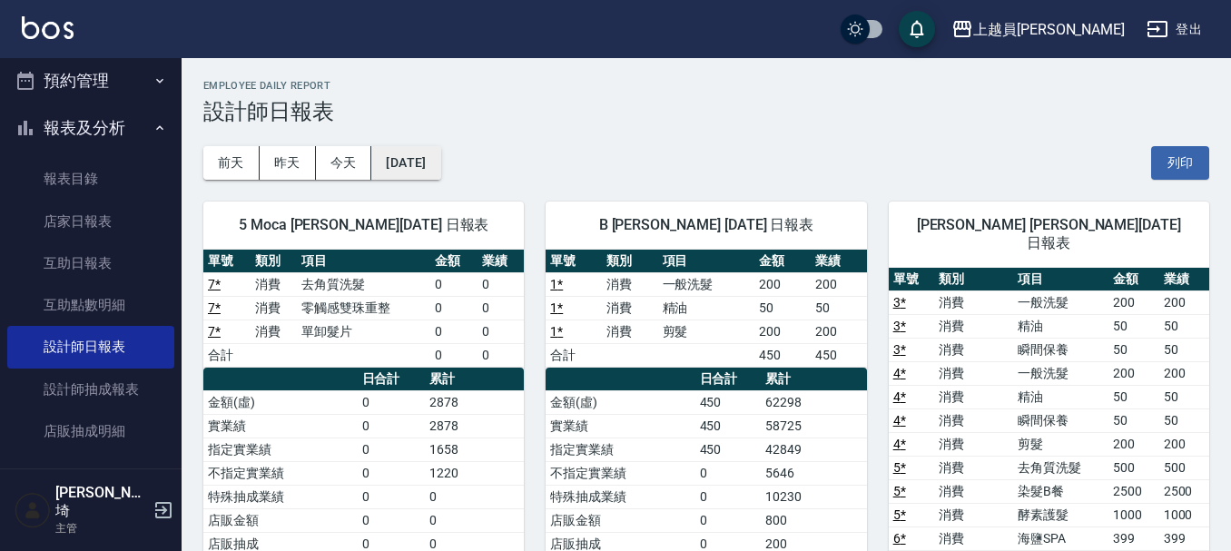
click at [439, 171] on button "[DATE]" at bounding box center [405, 163] width 69 height 34
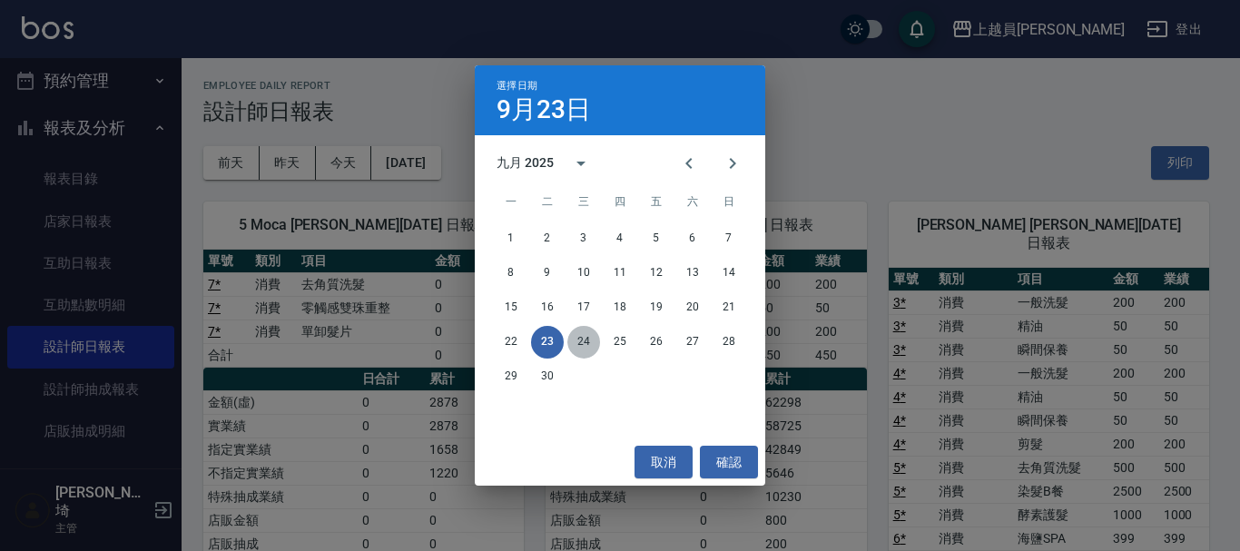
click at [588, 335] on button "24" at bounding box center [583, 342] width 33 height 33
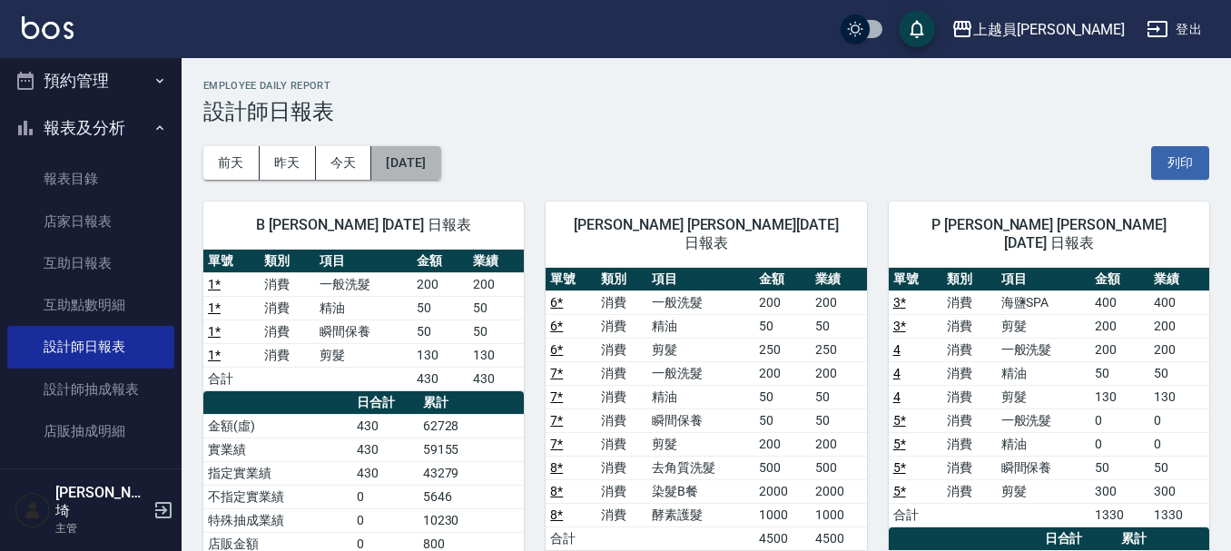
click at [399, 175] on button "[DATE]" at bounding box center [405, 163] width 69 height 34
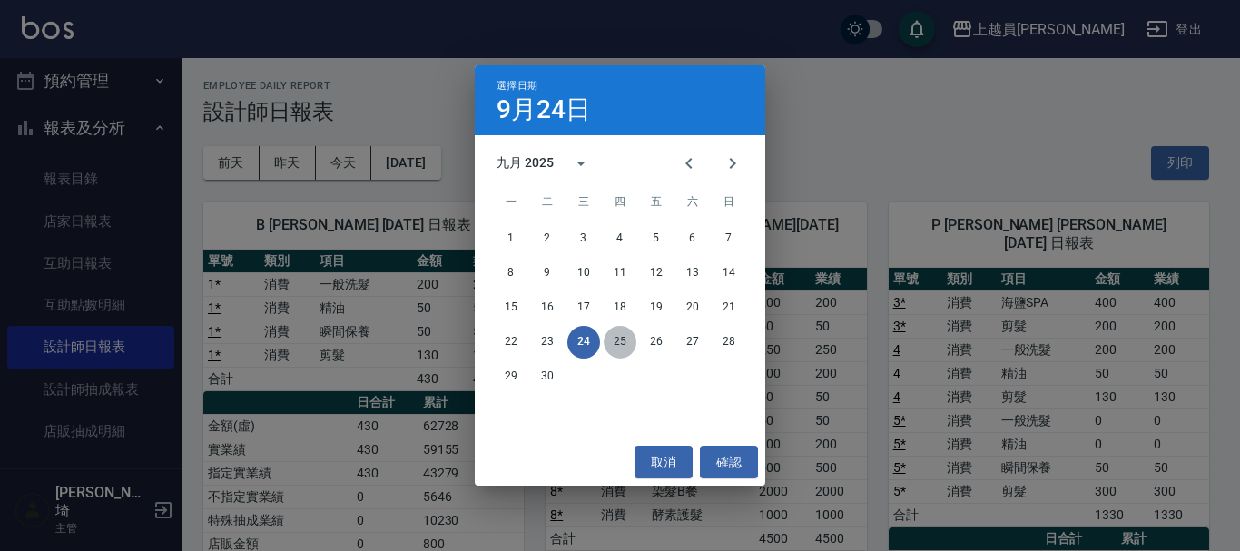
click at [619, 343] on button "25" at bounding box center [620, 342] width 33 height 33
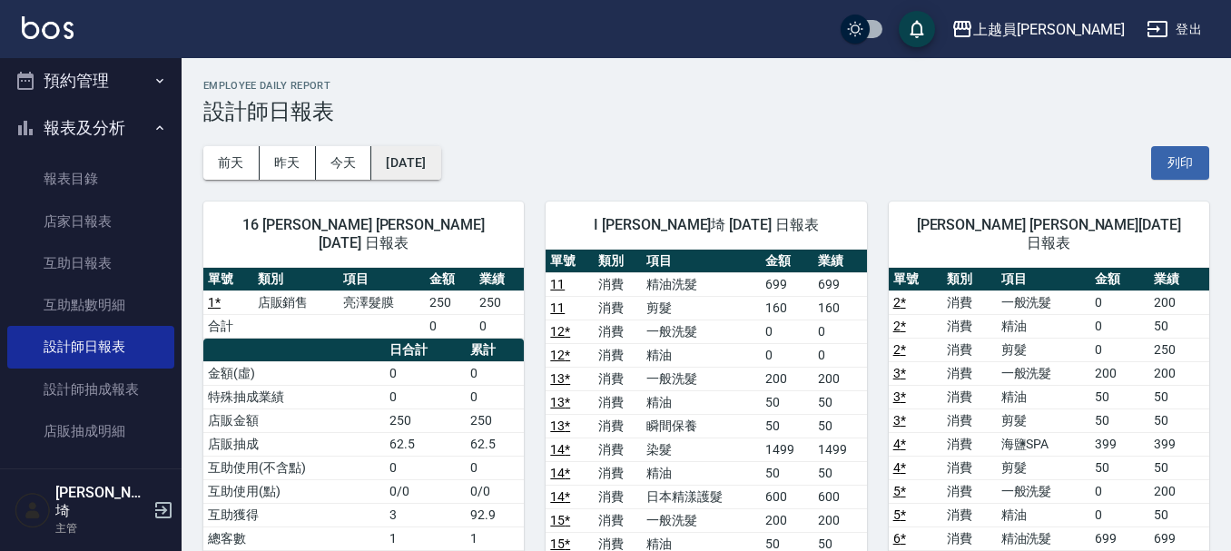
click at [402, 160] on button "[DATE]" at bounding box center [405, 163] width 69 height 34
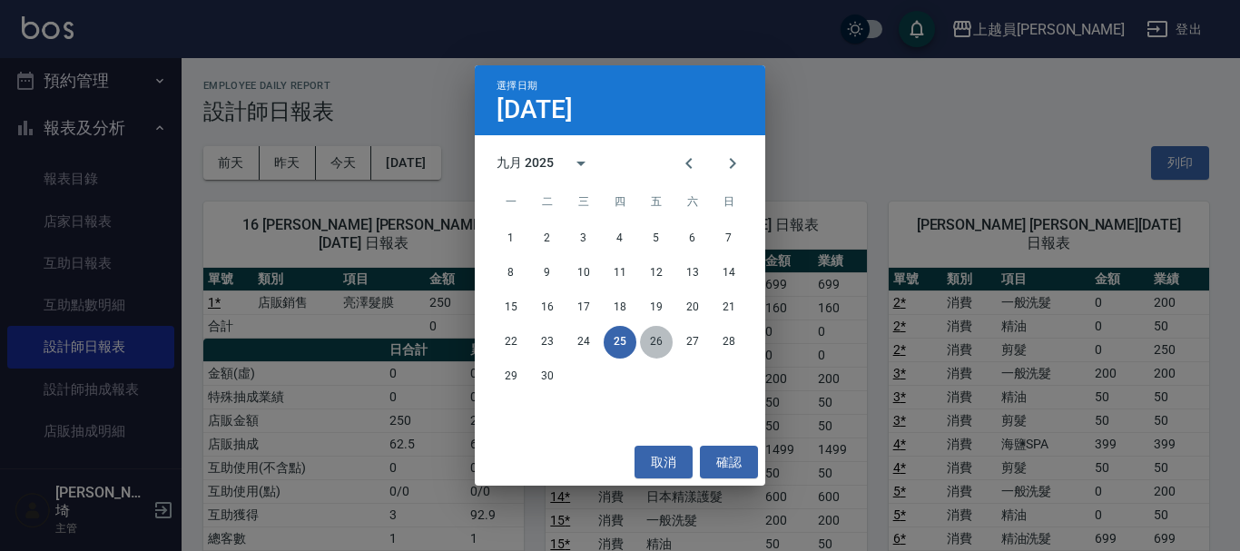
click at [657, 339] on button "26" at bounding box center [656, 342] width 33 height 33
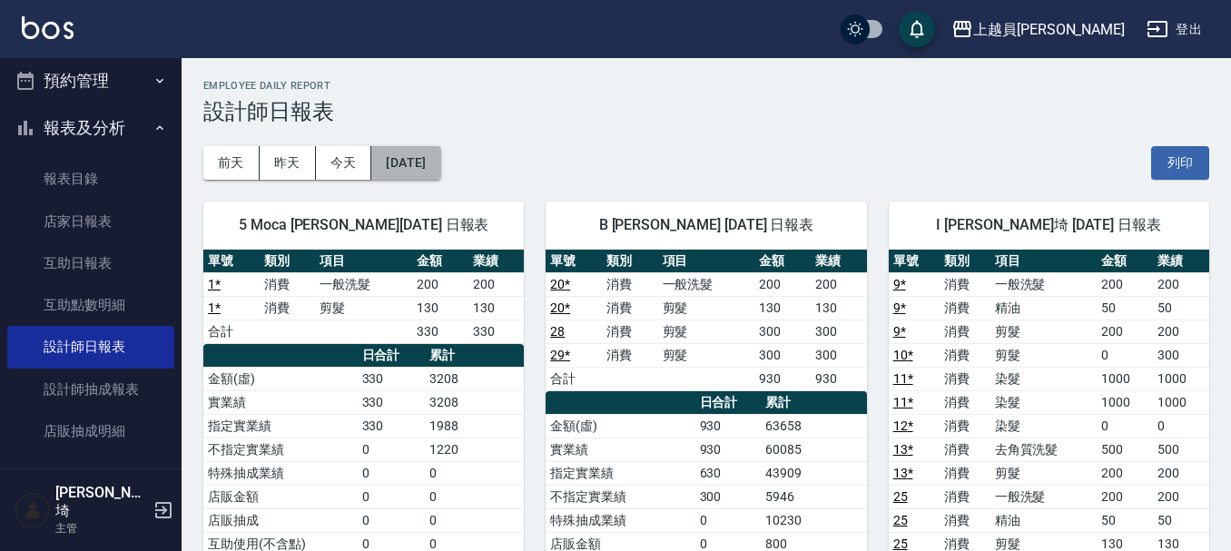
click at [427, 157] on button "[DATE]" at bounding box center [405, 163] width 69 height 34
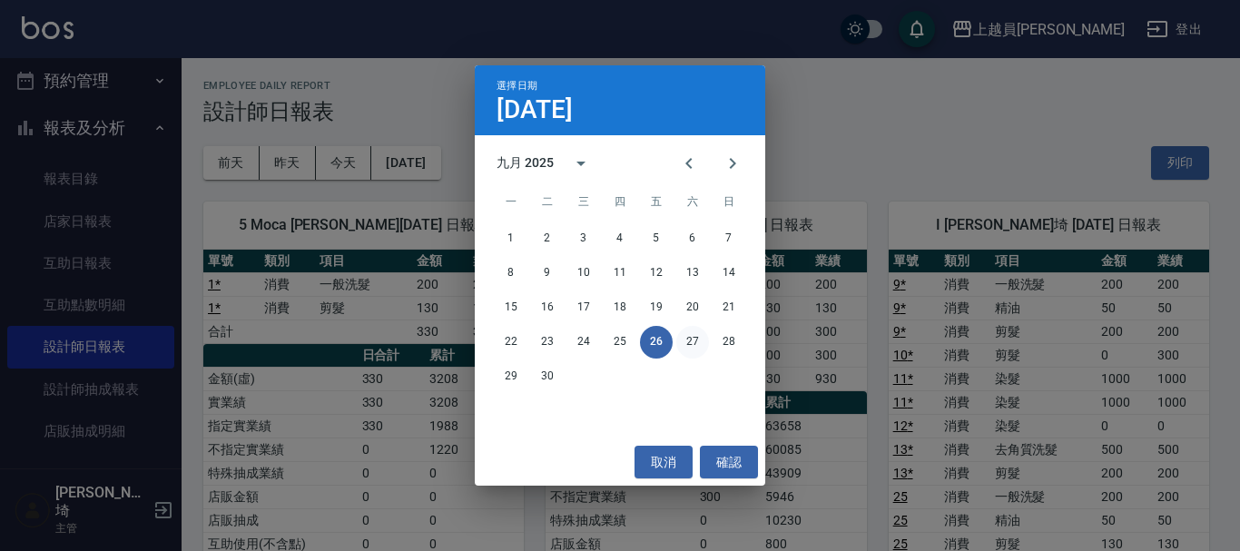
click at [693, 348] on button "27" at bounding box center [692, 342] width 33 height 33
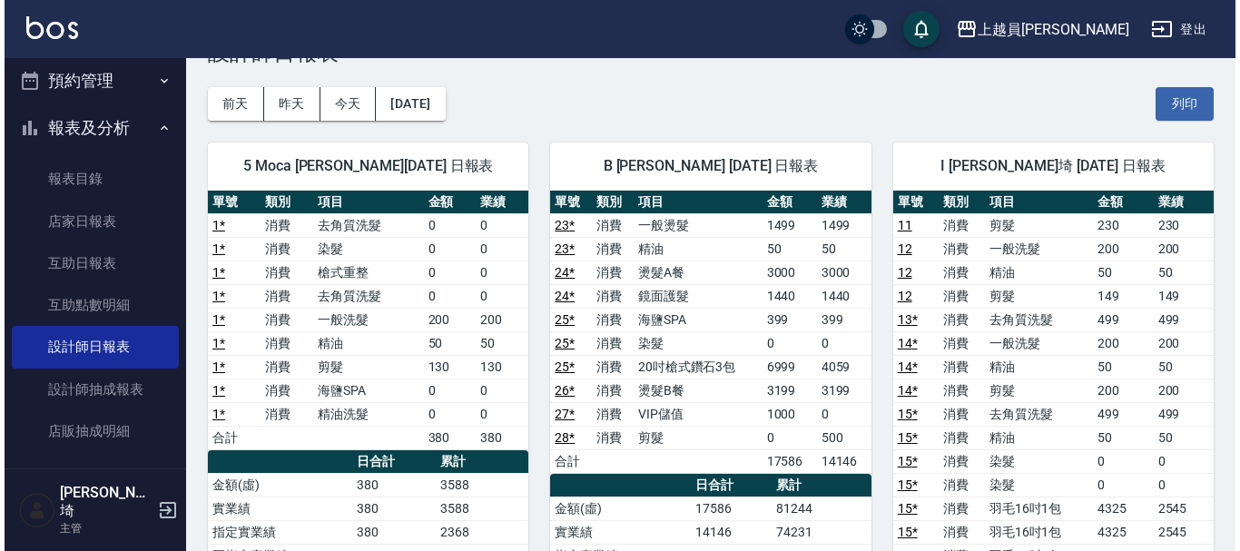
scroll to position [91, 0]
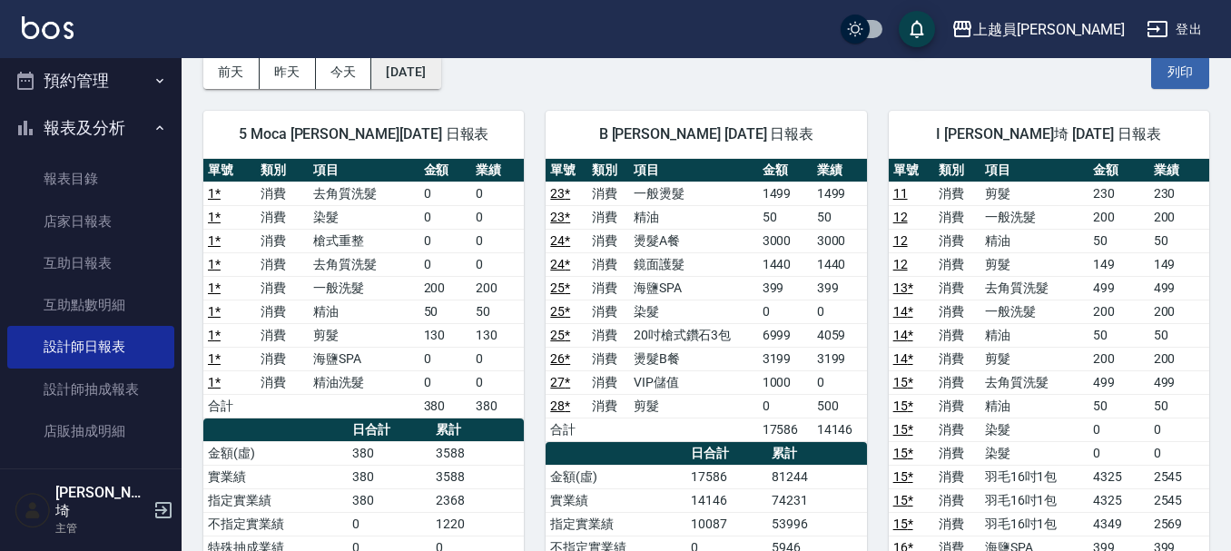
click at [440, 81] on button "[DATE]" at bounding box center [405, 72] width 69 height 34
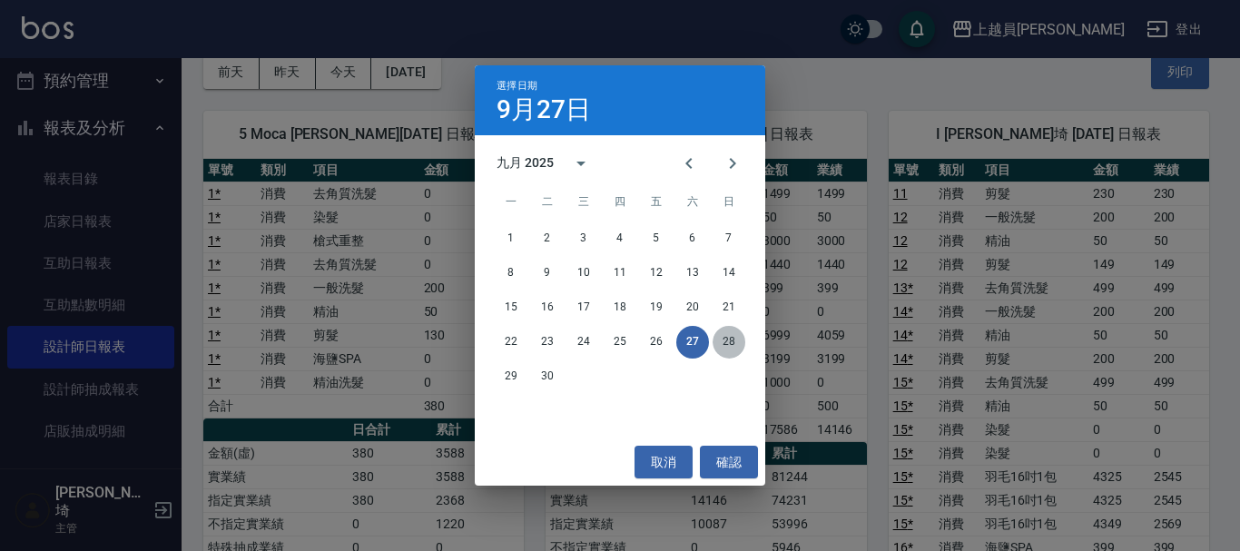
click at [731, 341] on button "28" at bounding box center [728, 342] width 33 height 33
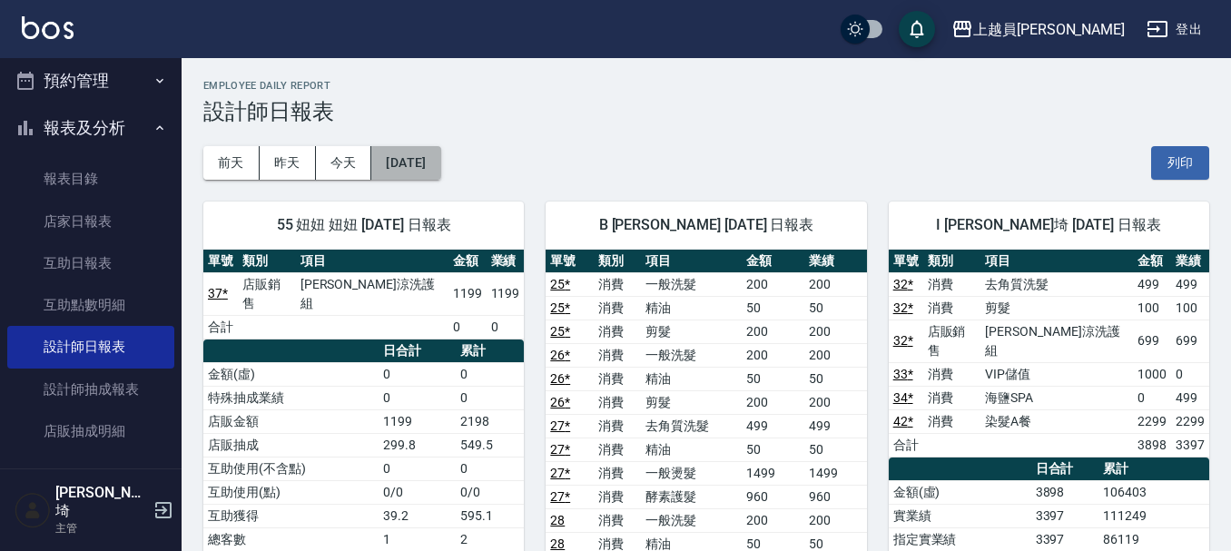
click at [398, 168] on button "[DATE]" at bounding box center [405, 163] width 69 height 34
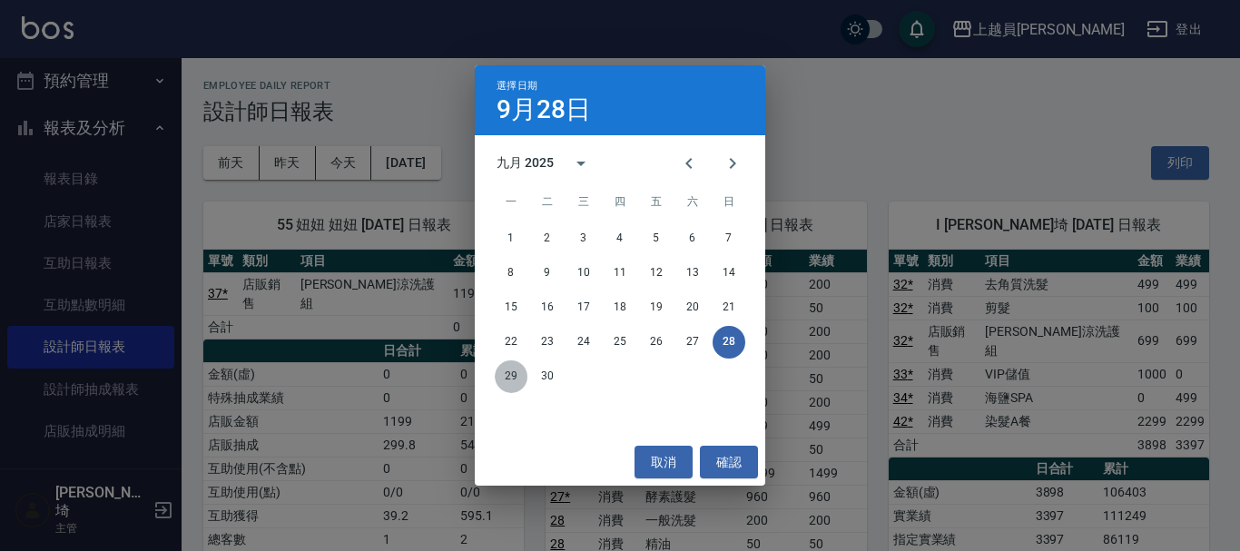
click at [516, 364] on button "29" at bounding box center [511, 376] width 33 height 33
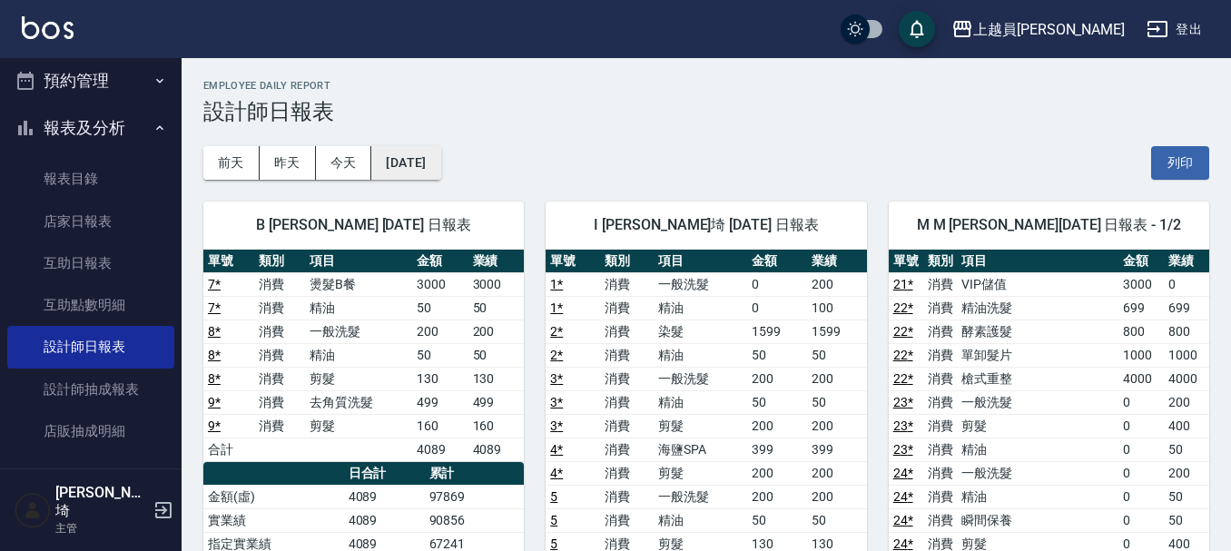
click at [438, 147] on button "[DATE]" at bounding box center [405, 163] width 69 height 34
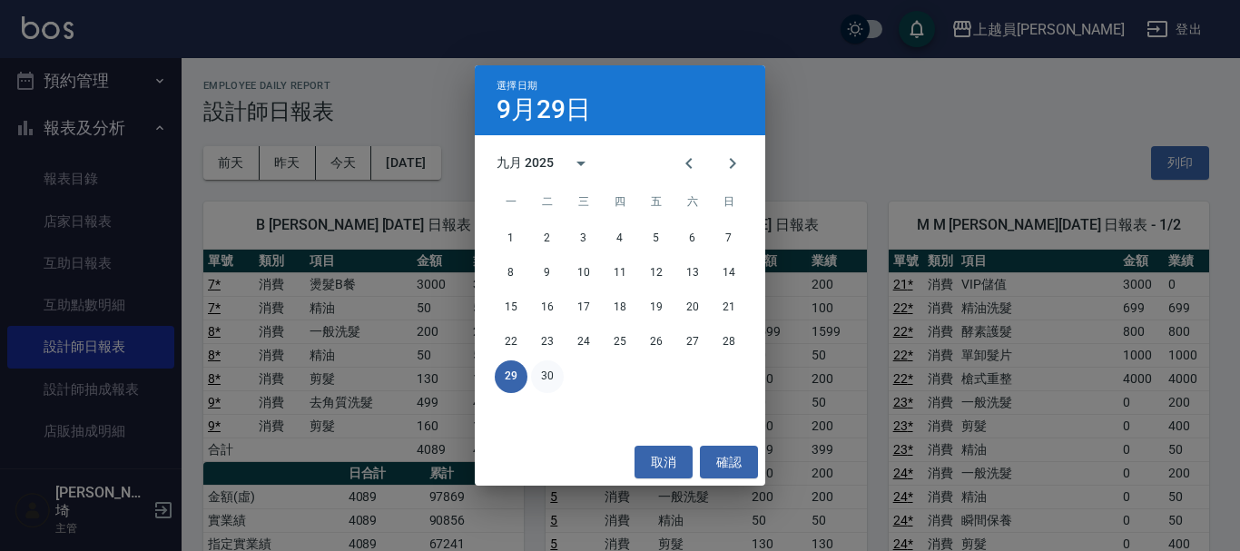
click at [543, 369] on button "30" at bounding box center [547, 376] width 33 height 33
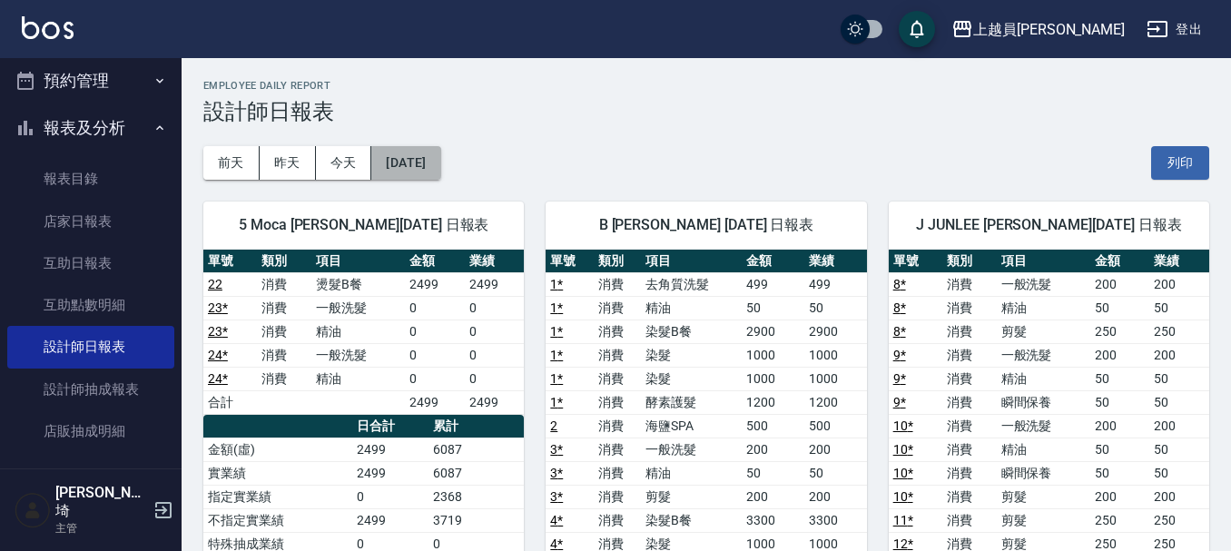
click at [440, 161] on button "[DATE]" at bounding box center [405, 163] width 69 height 34
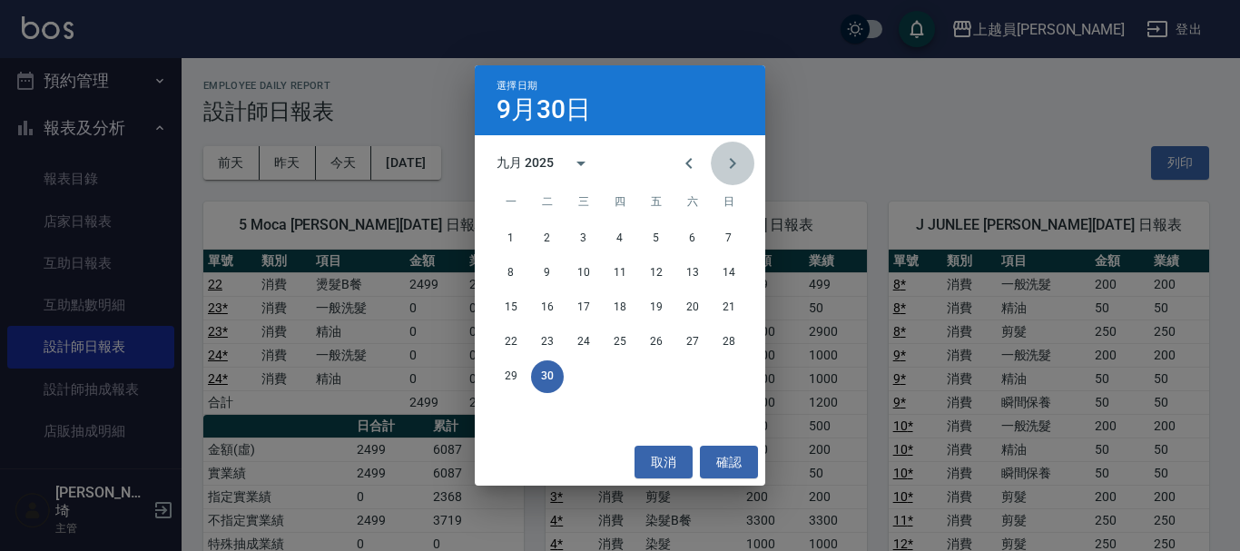
click at [725, 165] on icon "Next month" at bounding box center [733, 163] width 22 height 22
click at [595, 239] on button "1" at bounding box center [583, 238] width 33 height 33
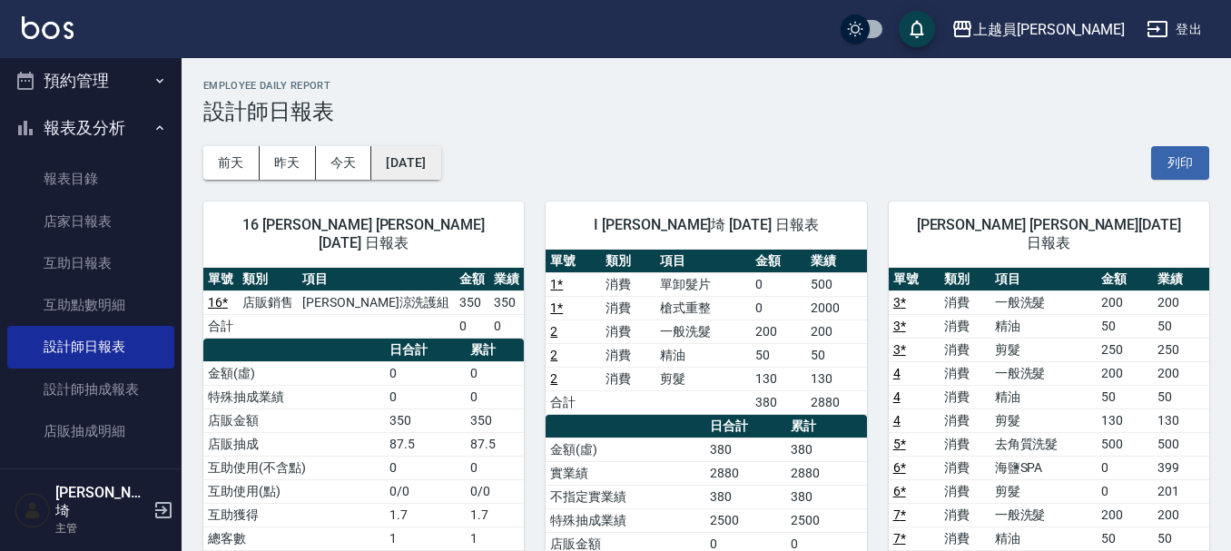
click at [389, 158] on button "[DATE]" at bounding box center [405, 163] width 69 height 34
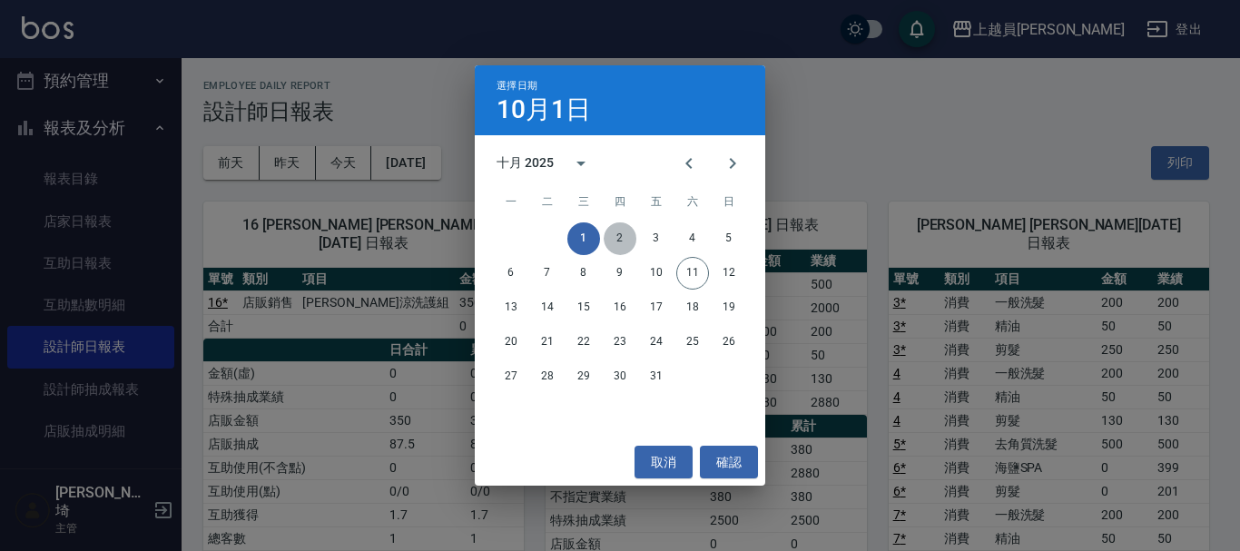
click at [627, 241] on button "2" at bounding box center [620, 238] width 33 height 33
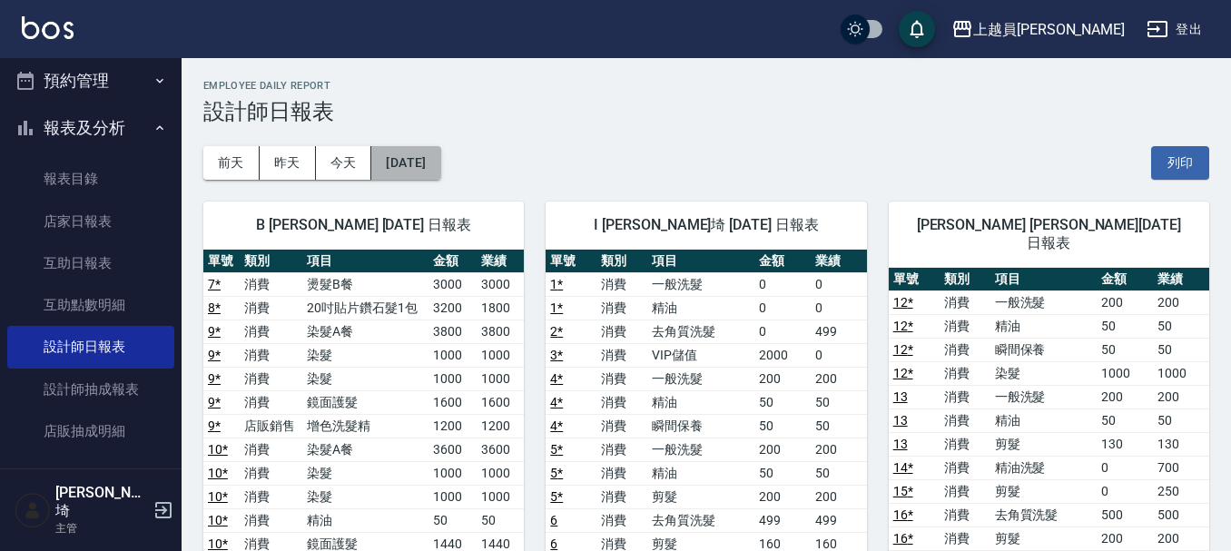
click at [440, 146] on button "[DATE]" at bounding box center [405, 163] width 69 height 34
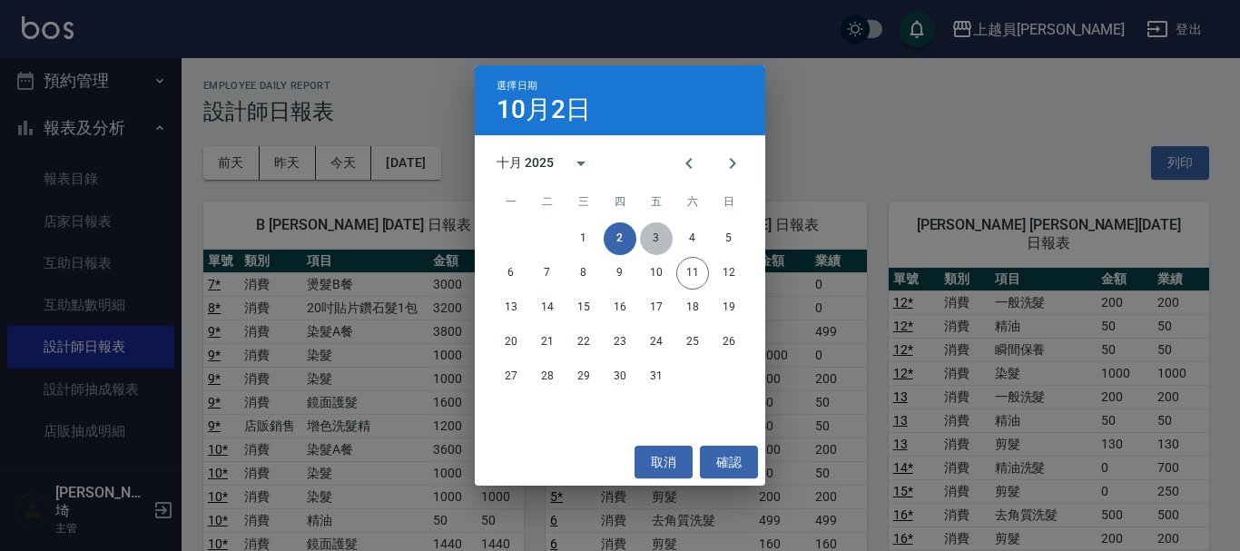
click at [648, 238] on button "3" at bounding box center [656, 238] width 33 height 33
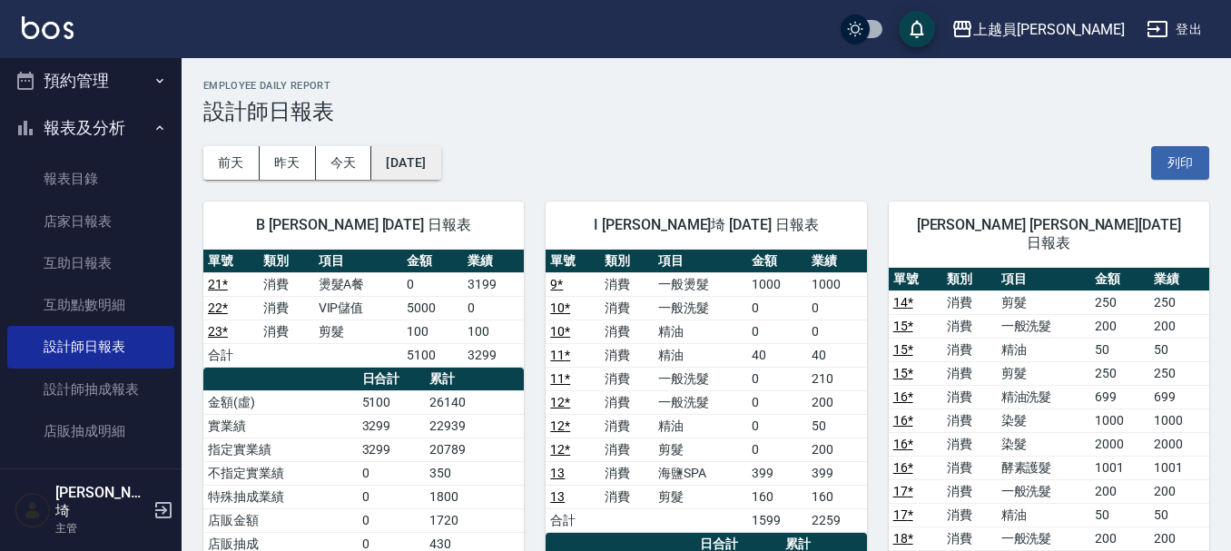
click at [411, 160] on button "[DATE]" at bounding box center [405, 163] width 69 height 34
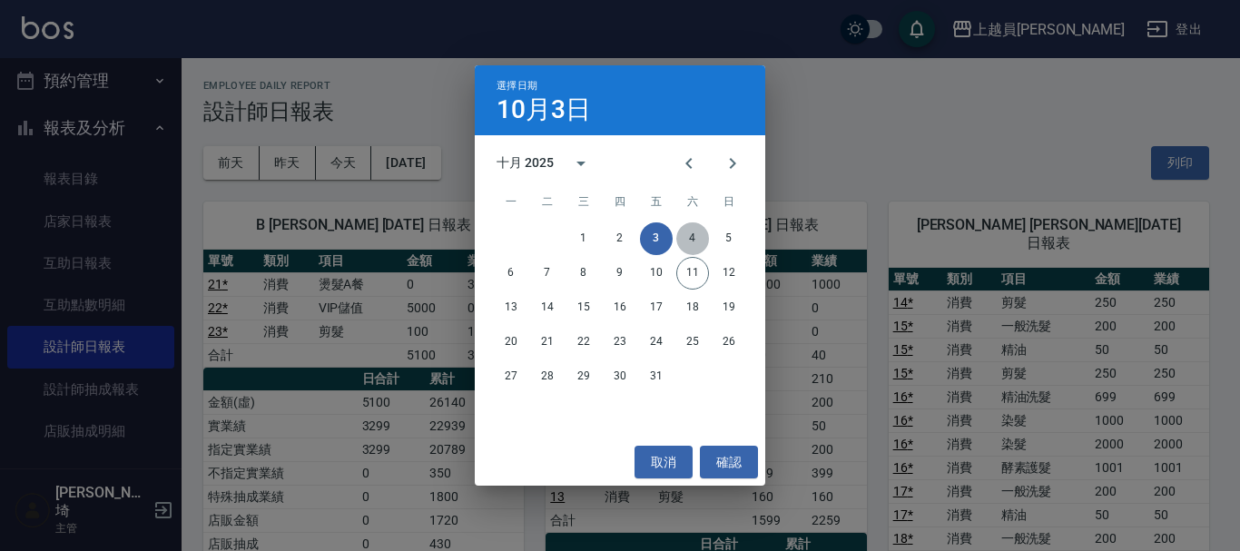
click at [696, 233] on button "4" at bounding box center [692, 238] width 33 height 33
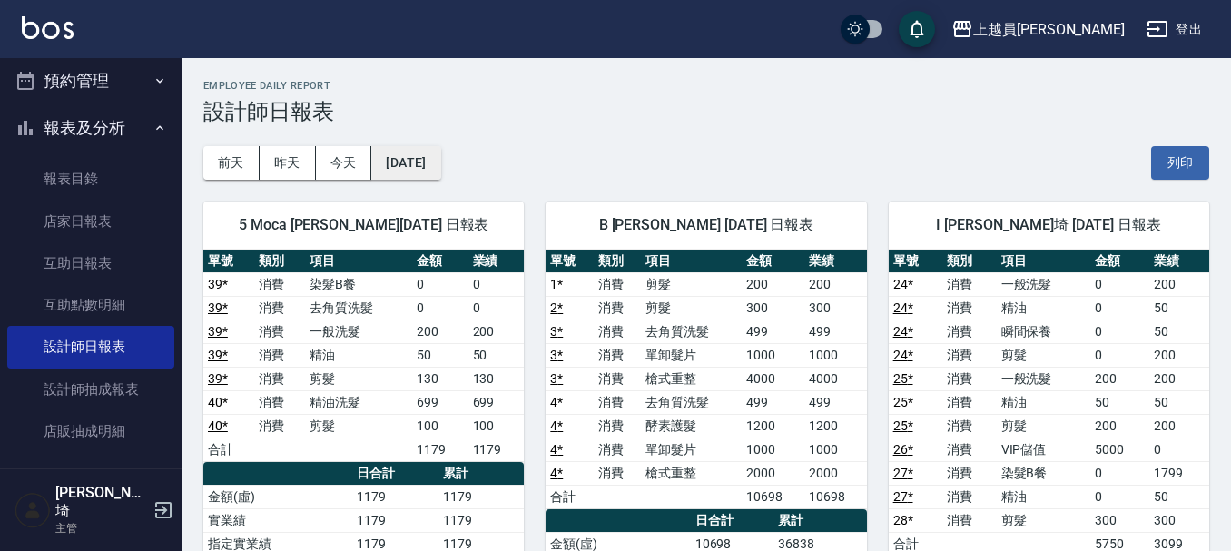
click at [418, 163] on button "[DATE]" at bounding box center [405, 163] width 69 height 34
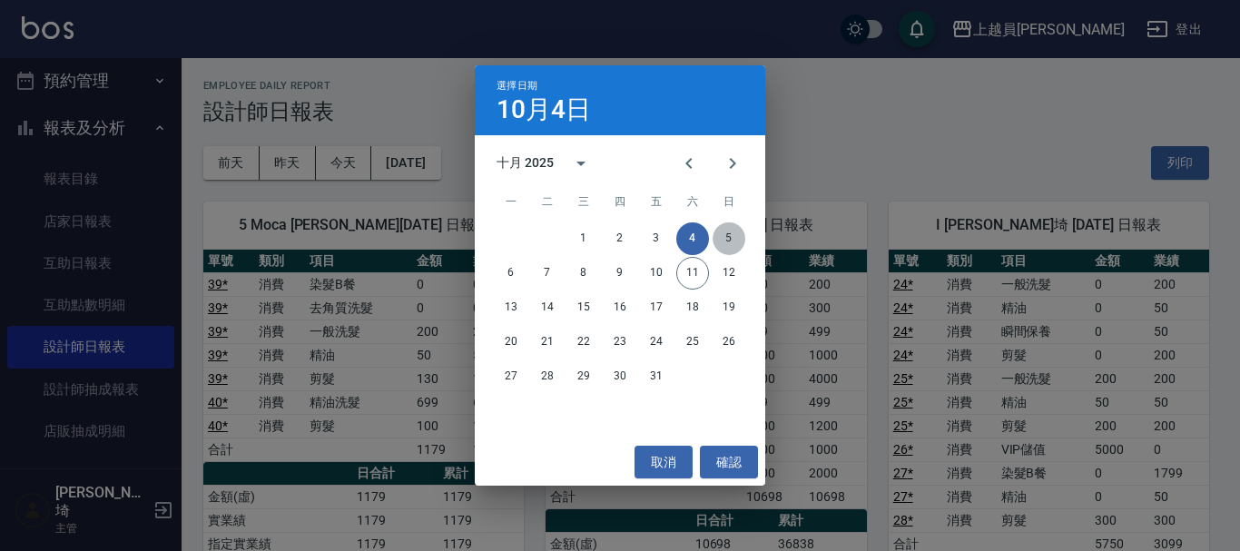
click at [731, 241] on button "5" at bounding box center [728, 238] width 33 height 33
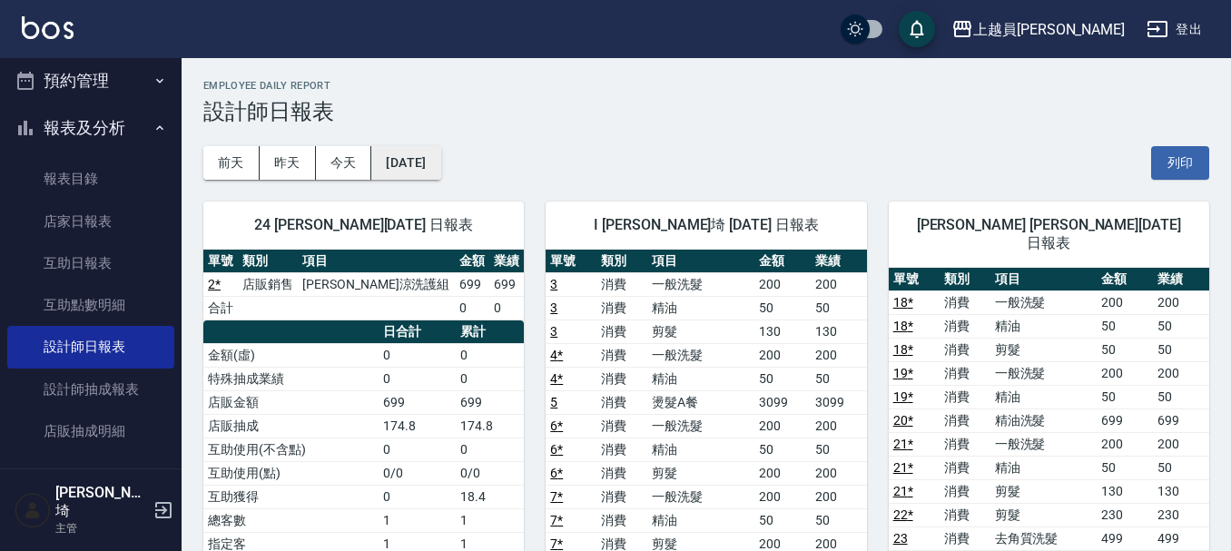
click at [440, 176] on button "[DATE]" at bounding box center [405, 163] width 69 height 34
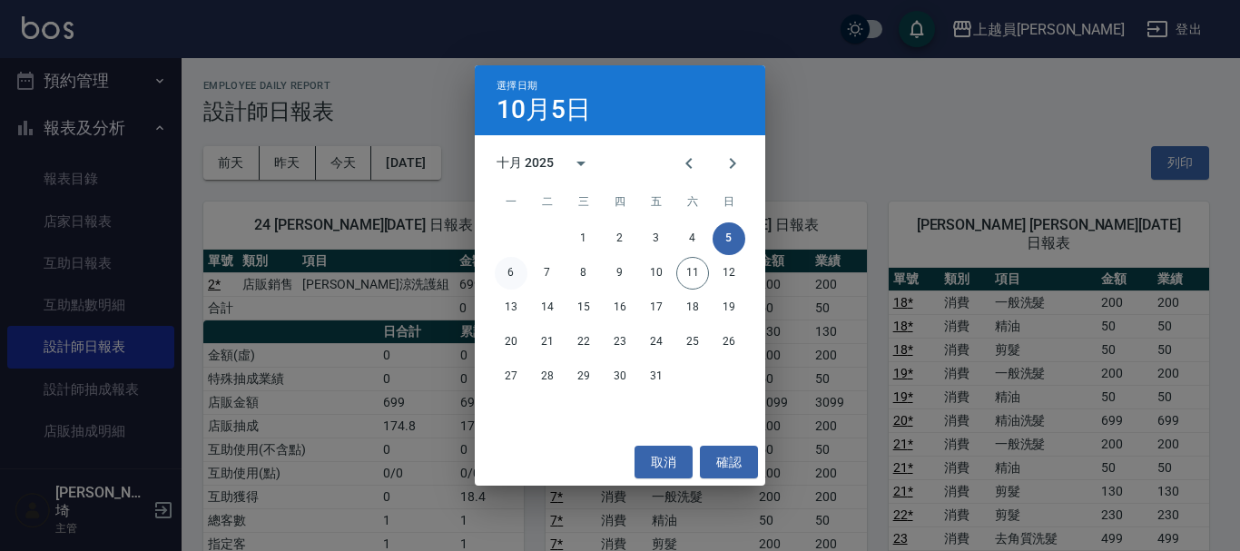
click at [503, 276] on button "6" at bounding box center [511, 273] width 33 height 33
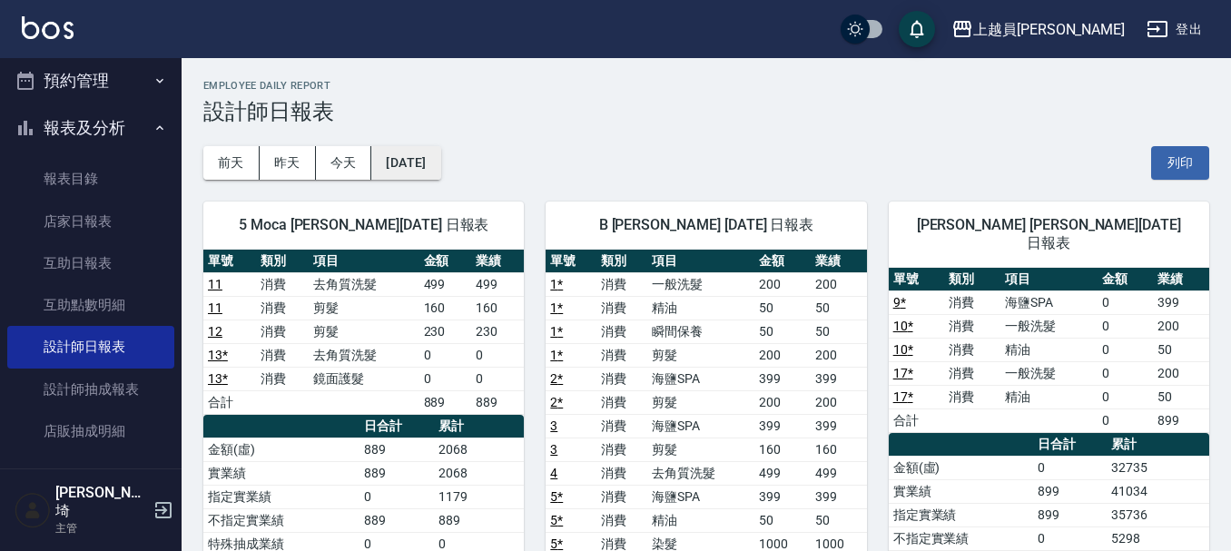
click at [408, 172] on button "[DATE]" at bounding box center [405, 163] width 69 height 34
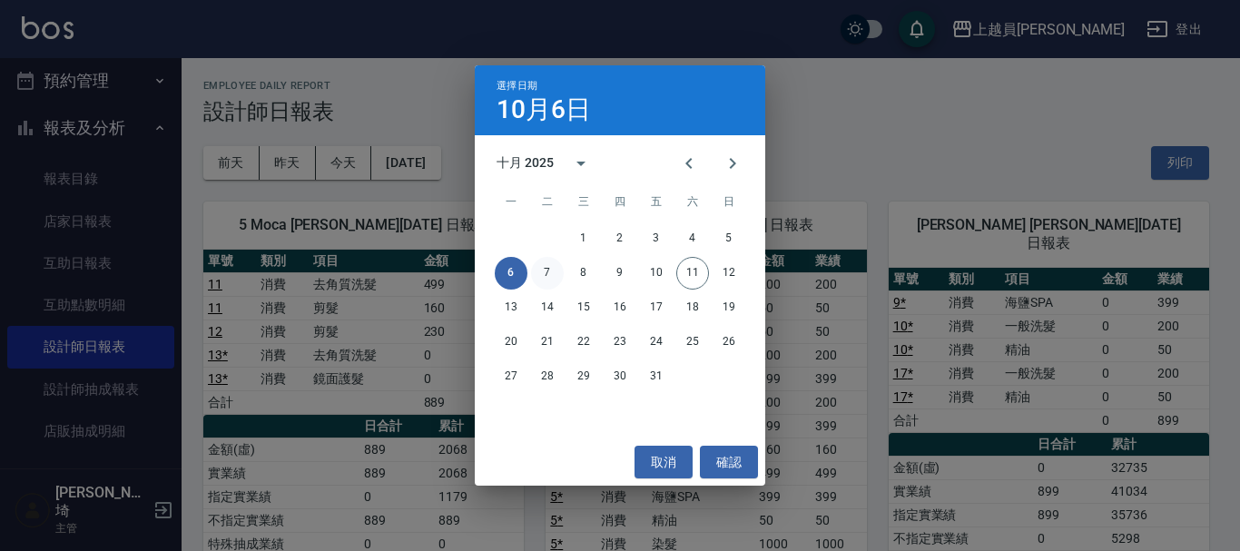
click at [550, 269] on button "7" at bounding box center [547, 273] width 33 height 33
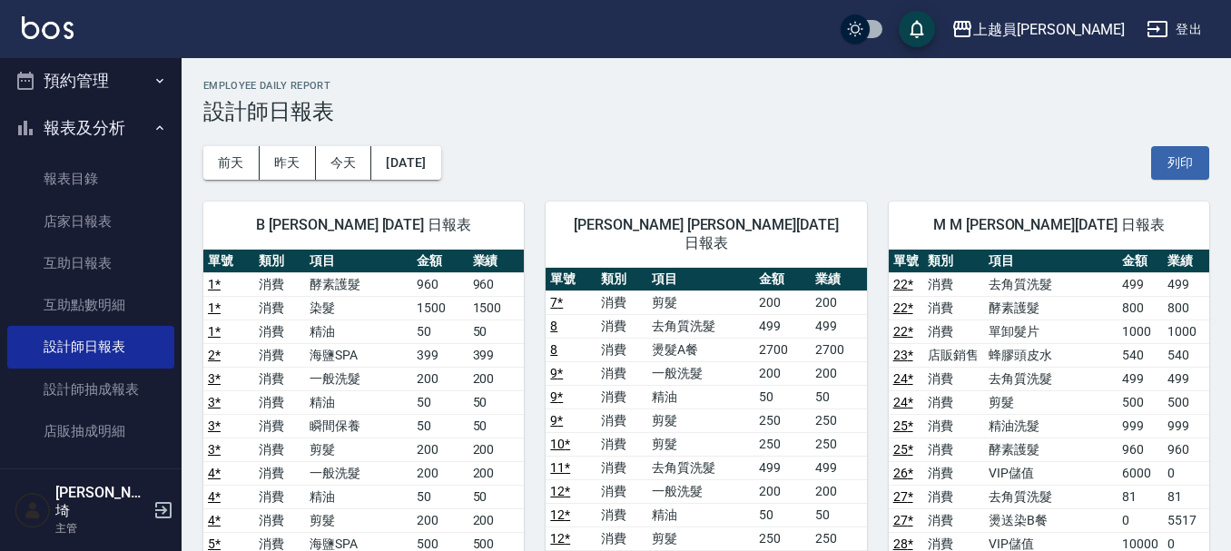
click at [424, 142] on div "[DATE] [DATE] [DATE] [DATE] 列印" at bounding box center [706, 162] width 1006 height 77
click at [427, 169] on button "[DATE]" at bounding box center [405, 163] width 69 height 34
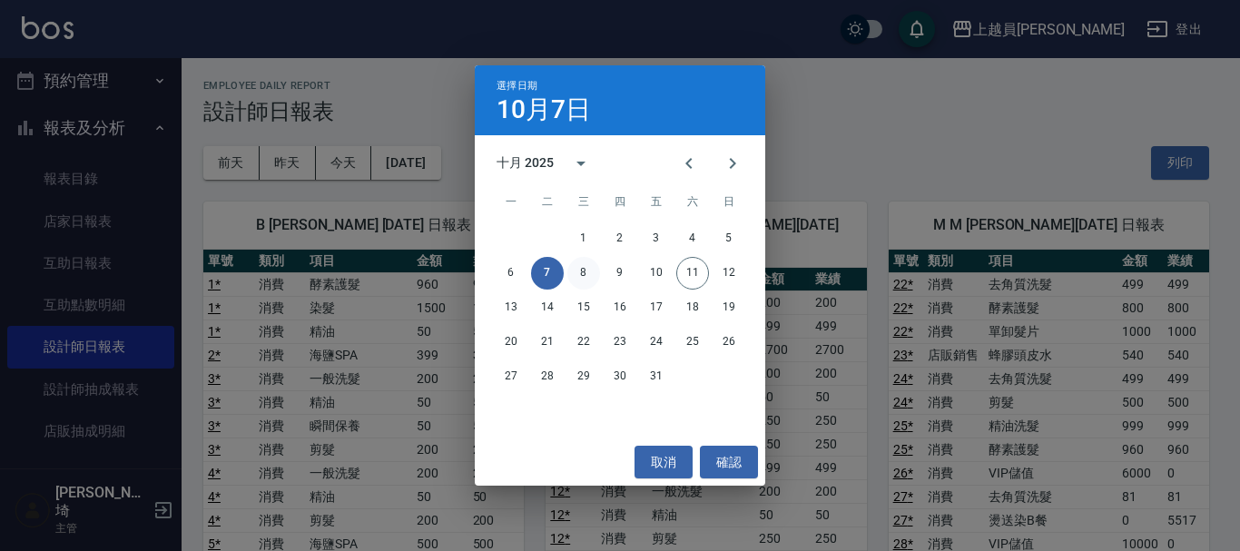
click at [588, 265] on button "8" at bounding box center [583, 273] width 33 height 33
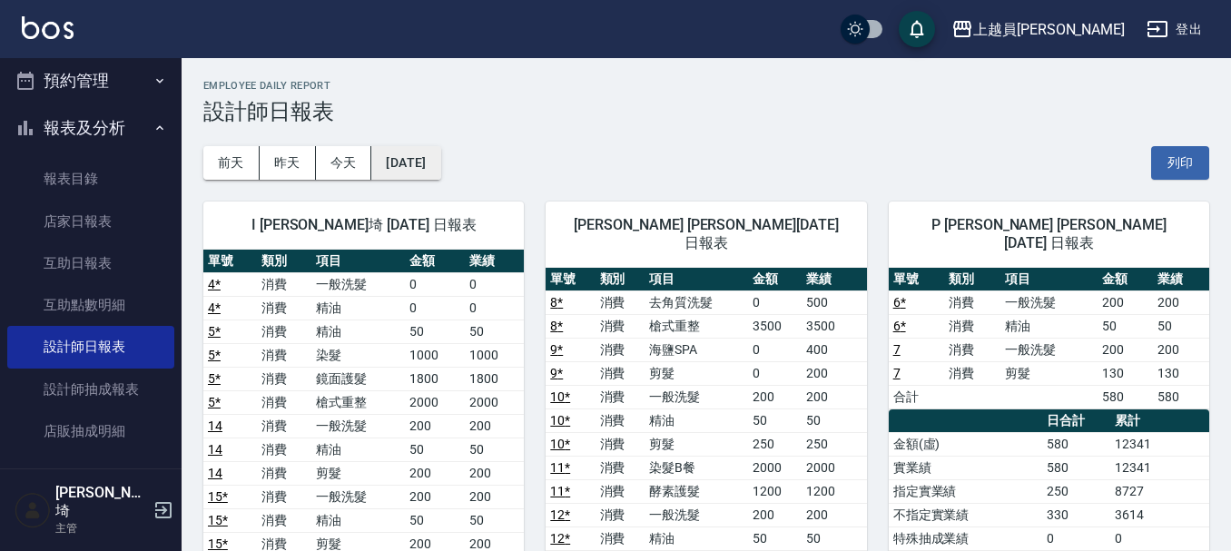
click at [403, 165] on button "[DATE]" at bounding box center [405, 163] width 69 height 34
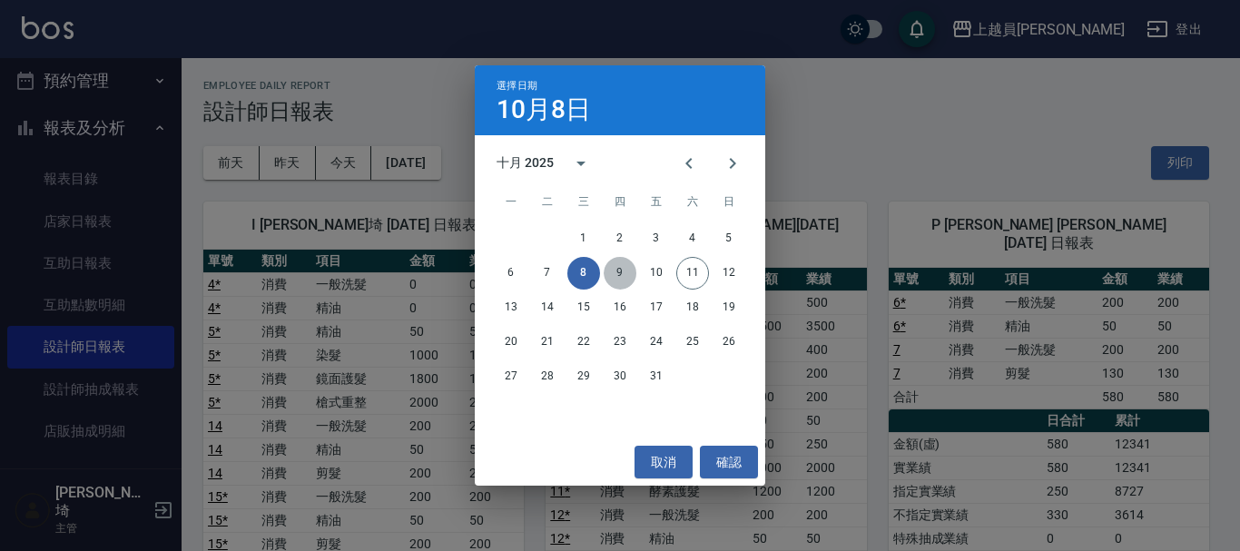
click at [617, 278] on button "9" at bounding box center [620, 273] width 33 height 33
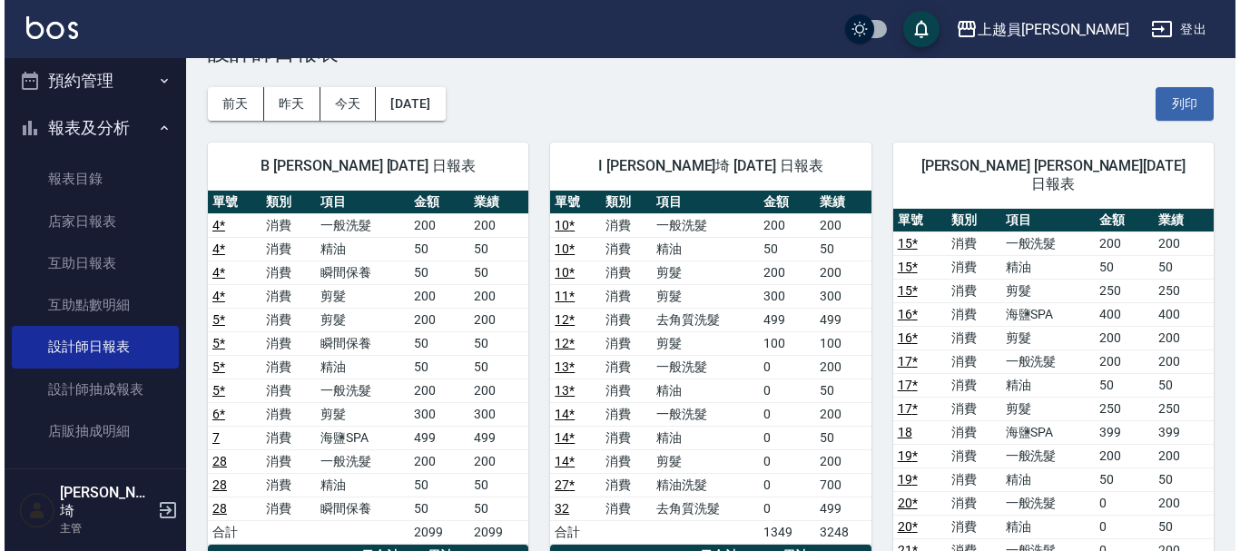
scroll to position [91, 0]
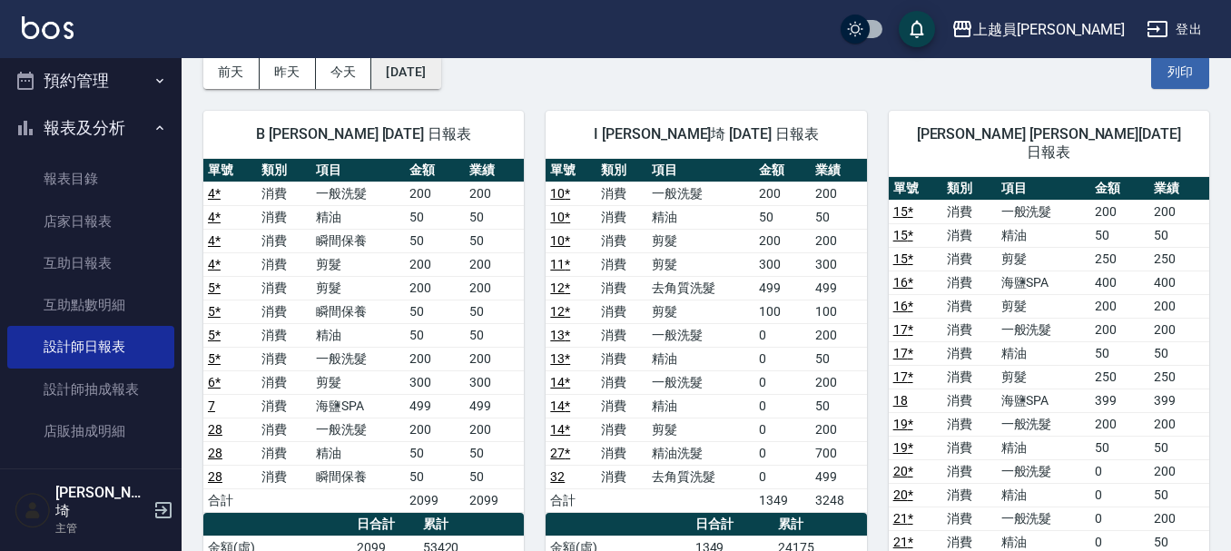
click at [429, 66] on button "[DATE]" at bounding box center [405, 72] width 69 height 34
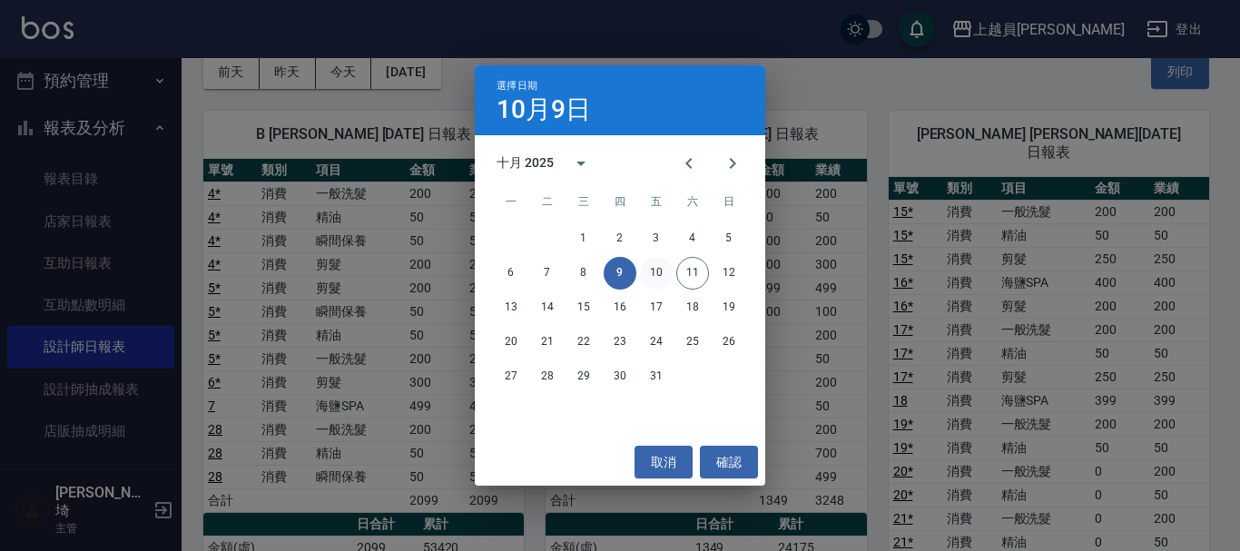
click at [651, 274] on button "10" at bounding box center [656, 273] width 33 height 33
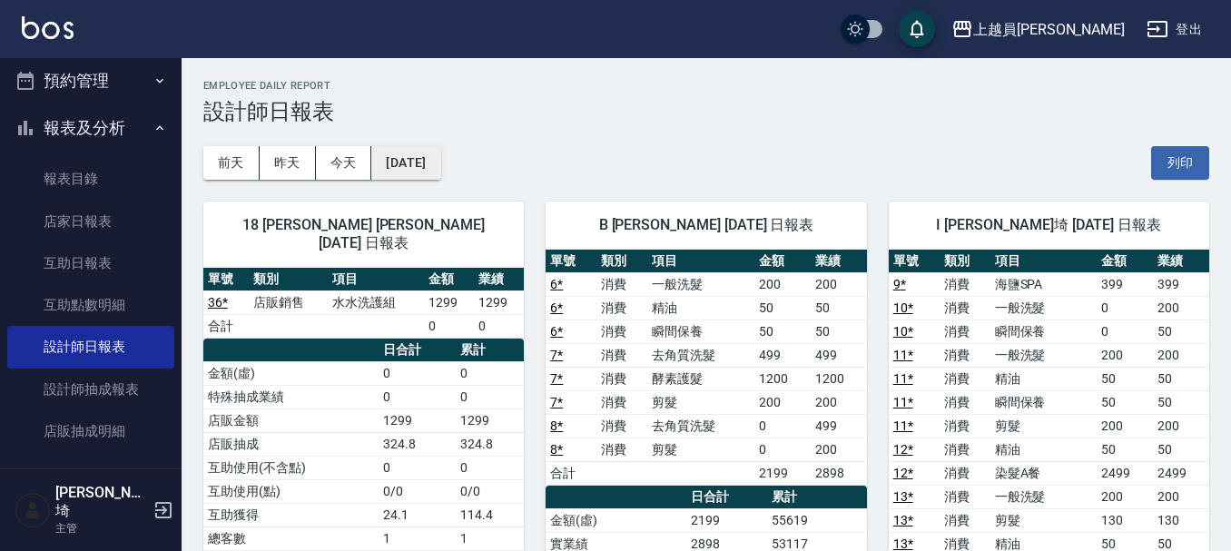
click at [415, 165] on button "[DATE]" at bounding box center [405, 163] width 69 height 34
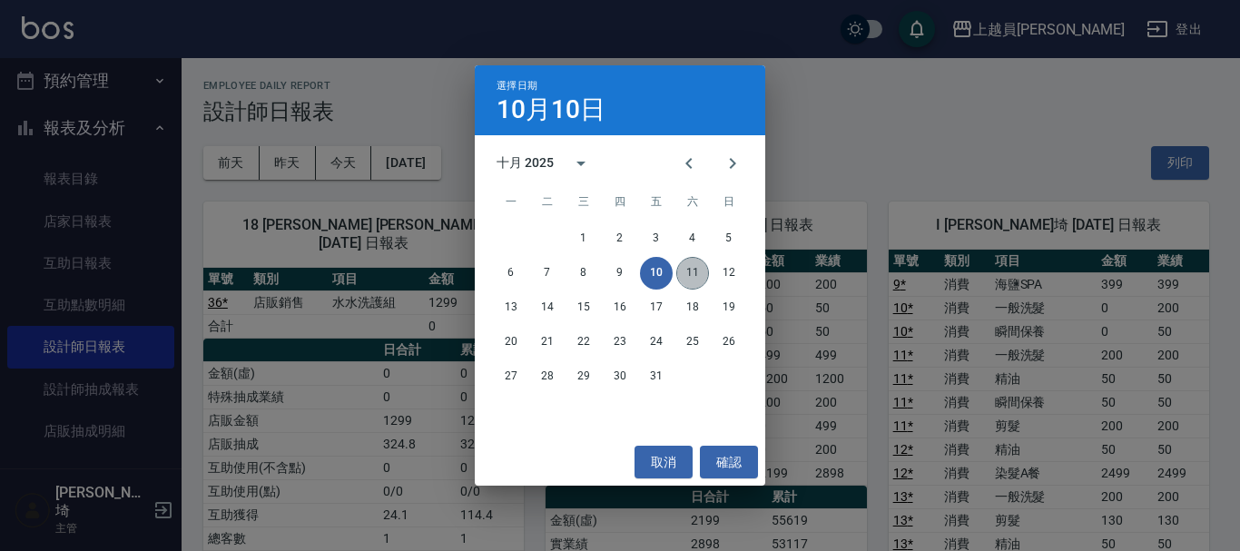
click at [680, 275] on button "11" at bounding box center [692, 273] width 33 height 33
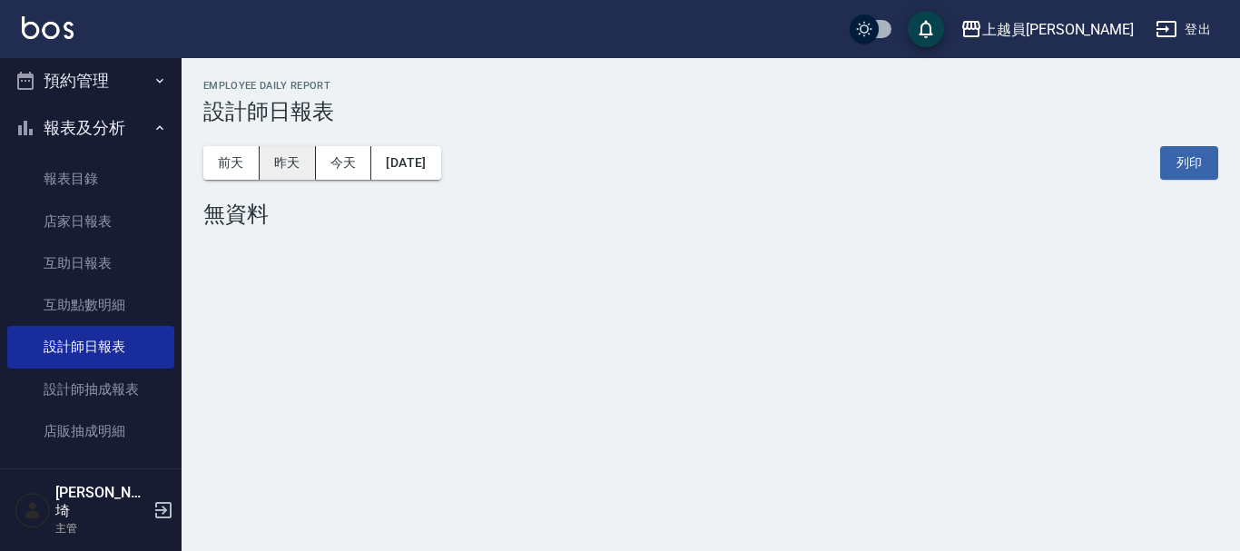
click at [271, 162] on button "昨天" at bounding box center [288, 163] width 56 height 34
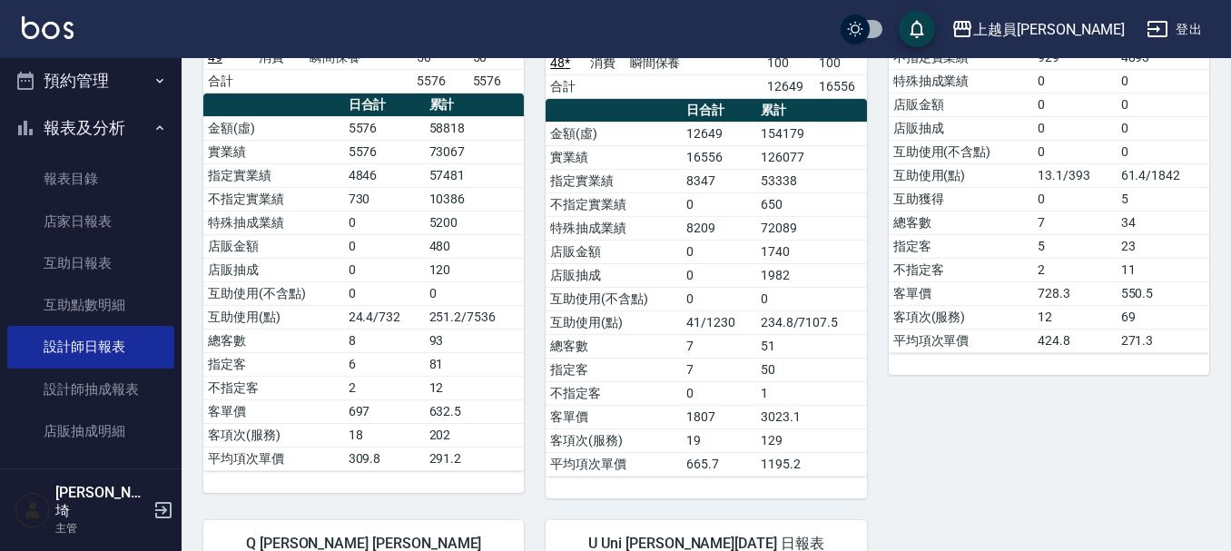
scroll to position [1634, 0]
